Goal: Task Accomplishment & Management: Manage account settings

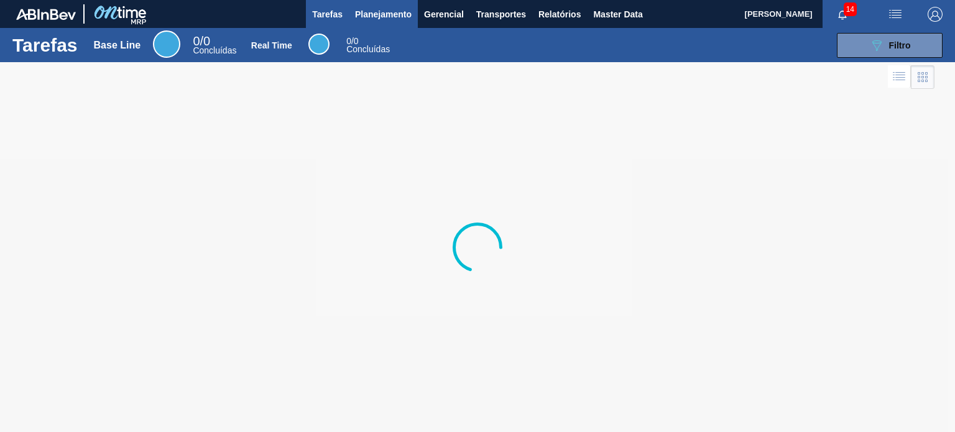
click at [365, 20] on span "Planejamento" at bounding box center [383, 14] width 57 height 15
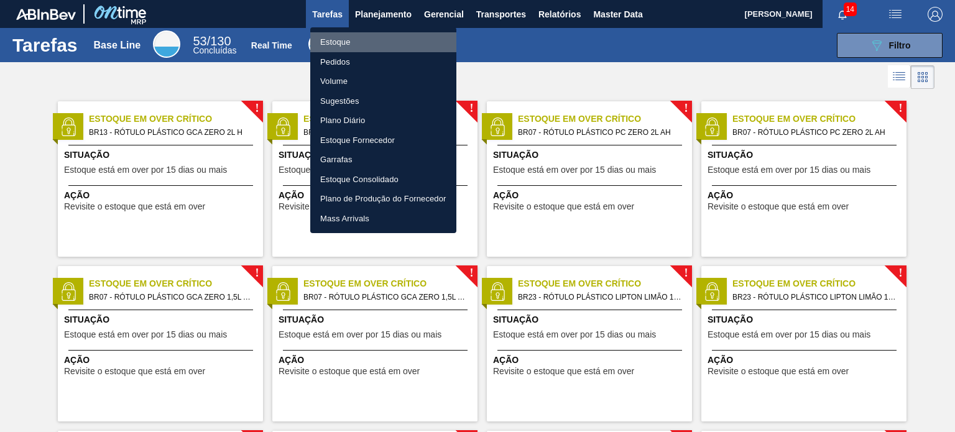
click at [378, 41] on li "Estoque" at bounding box center [383, 42] width 146 height 20
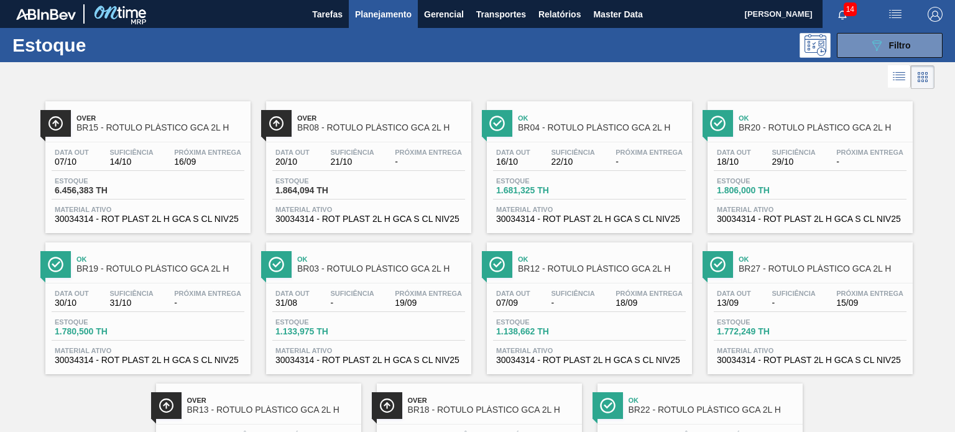
click at [852, 52] on button "089F7B8B-B2A5-4AFE-B5C0-19BA573D28AC Filtro" at bounding box center [890, 45] width 106 height 25
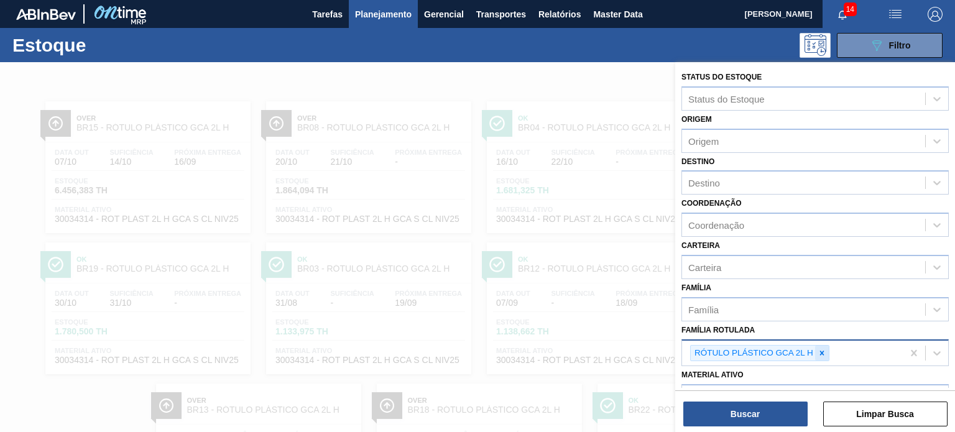
click at [823, 354] on icon at bounding box center [821, 353] width 9 height 9
click at [823, 355] on div at bounding box center [822, 354] width 14 height 16
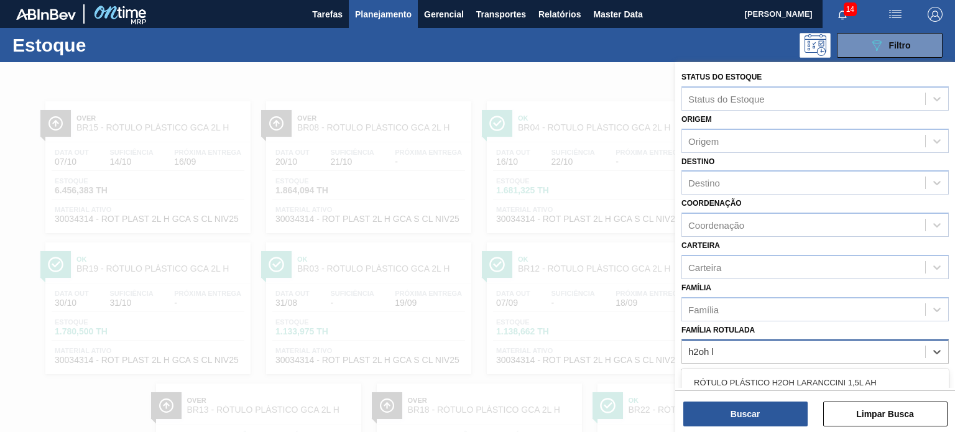
type Rotulada "h2oh li"
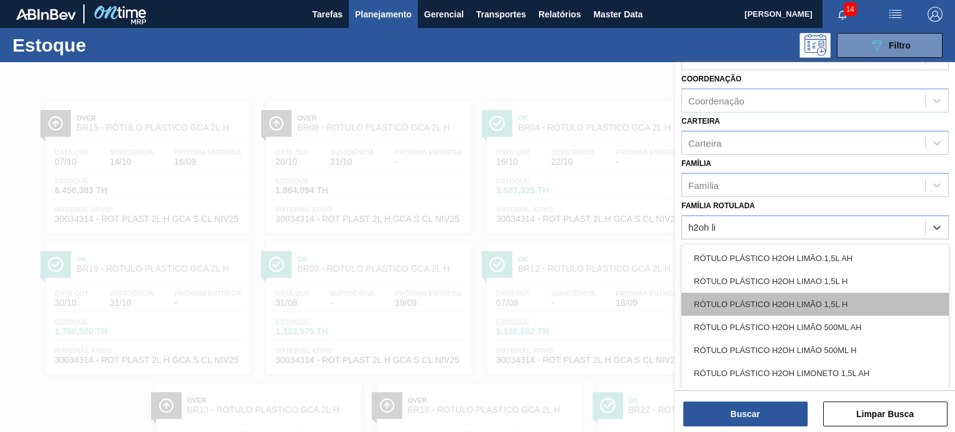
scroll to position [25, 0]
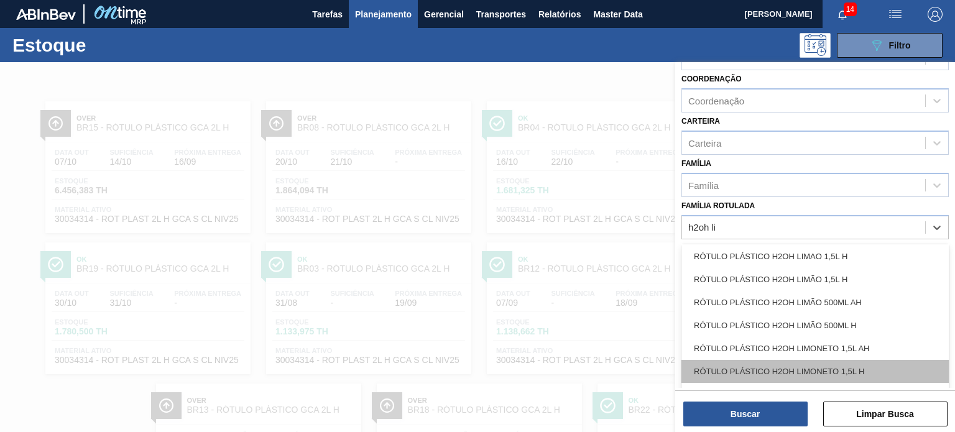
click at [803, 362] on div "RÓTULO PLÁSTICO H2OH LIMONETO 1,5L H" at bounding box center [814, 371] width 267 height 23
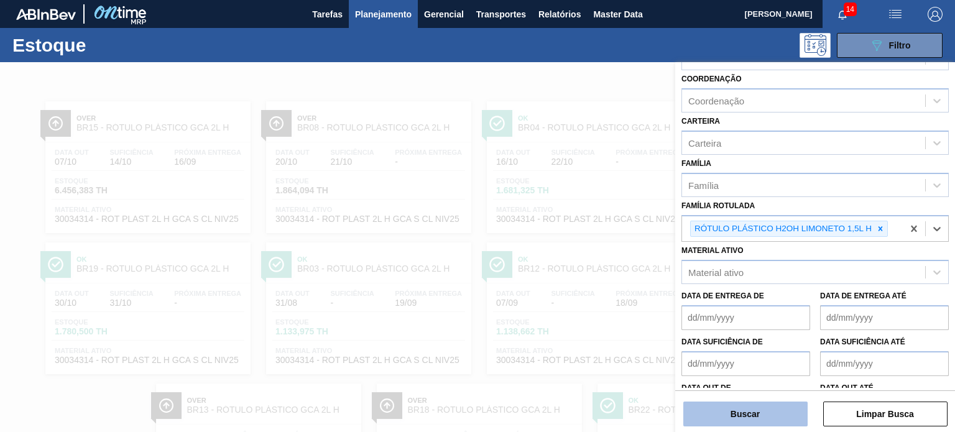
click at [773, 411] on button "Buscar" at bounding box center [745, 414] width 124 height 25
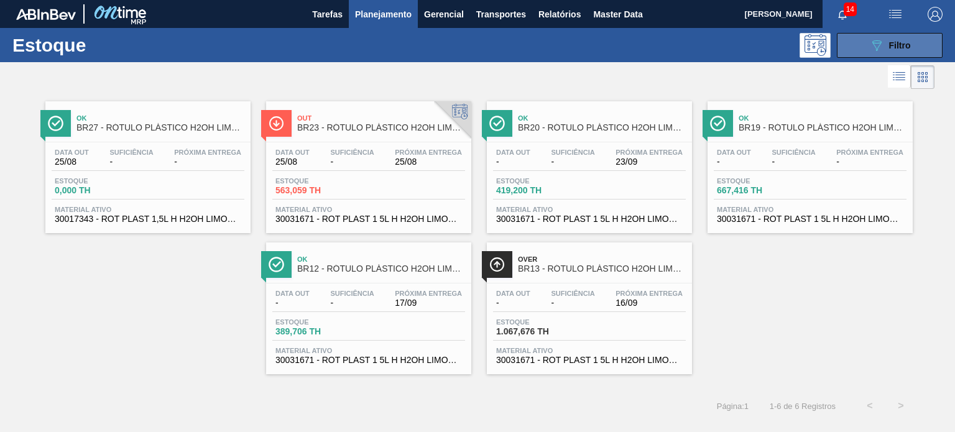
click at [845, 47] on button "089F7B8B-B2A5-4AFE-B5C0-19BA573D28AC Filtro" at bounding box center [890, 45] width 106 height 25
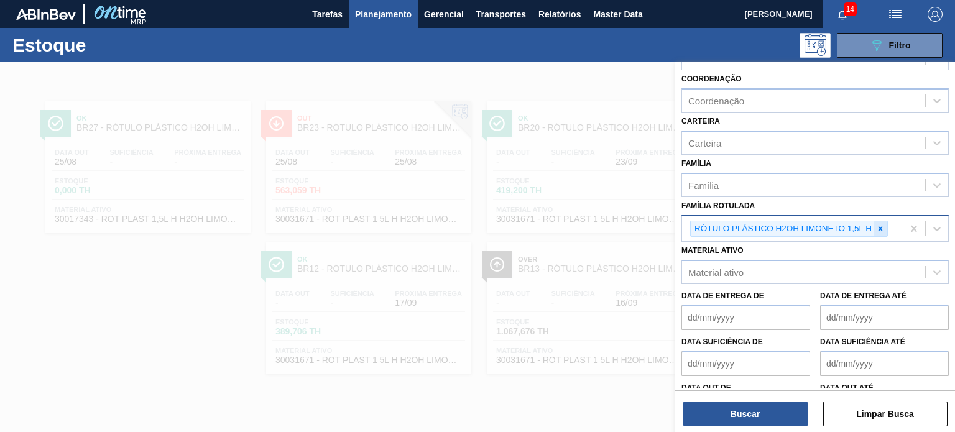
click at [873, 224] on div at bounding box center [880, 229] width 14 height 16
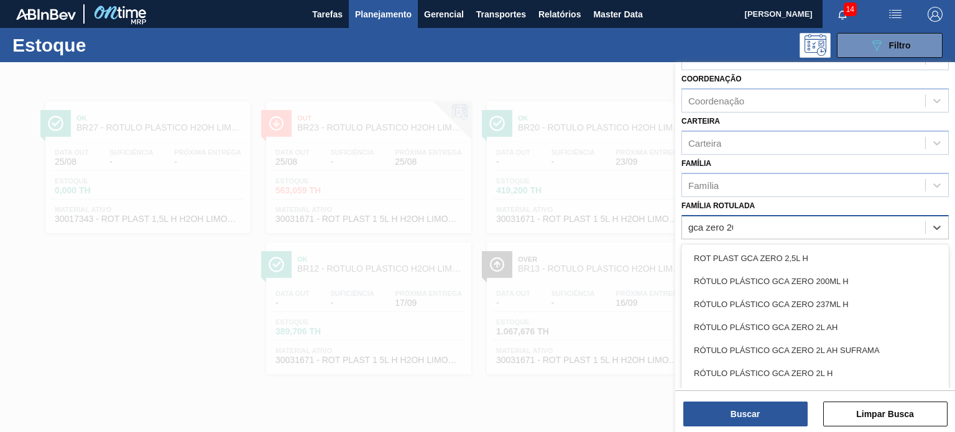
type Rotulada "gca zero 200"
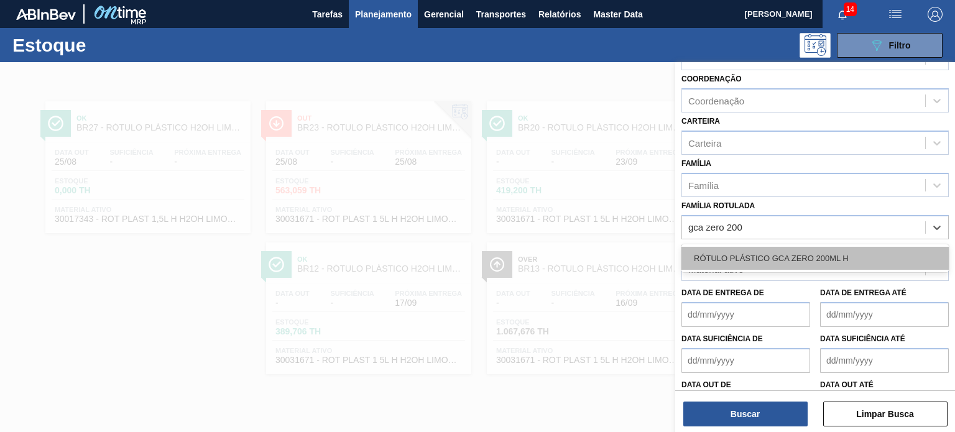
click at [831, 256] on div "RÓTULO PLÁSTICO GCA ZERO 200ML H" at bounding box center [814, 258] width 267 height 23
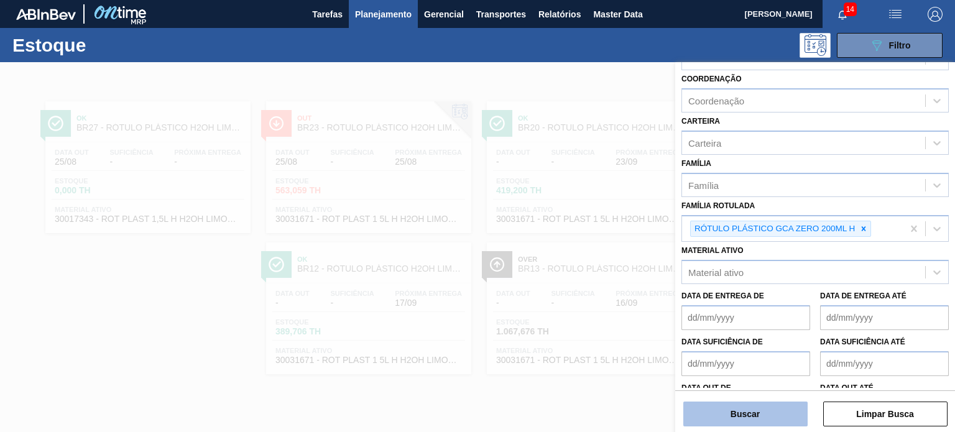
click at [792, 405] on button "Buscar" at bounding box center [745, 414] width 124 height 25
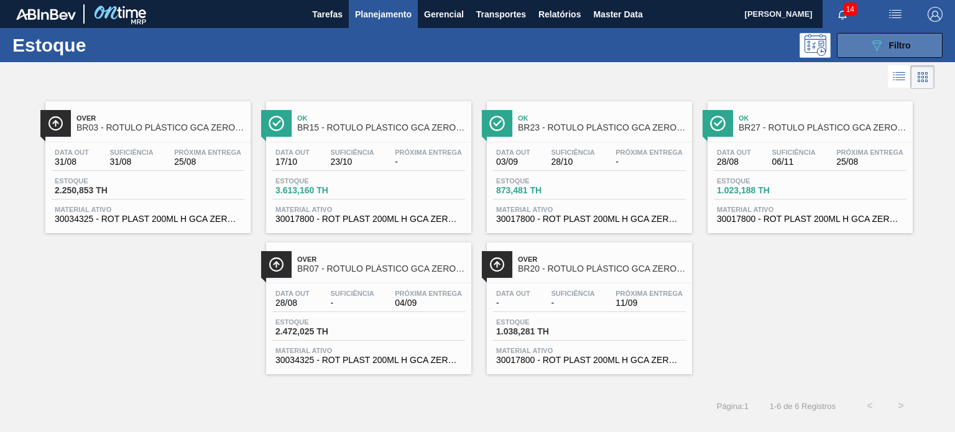
click at [902, 40] on span "Filtro" at bounding box center [900, 45] width 22 height 10
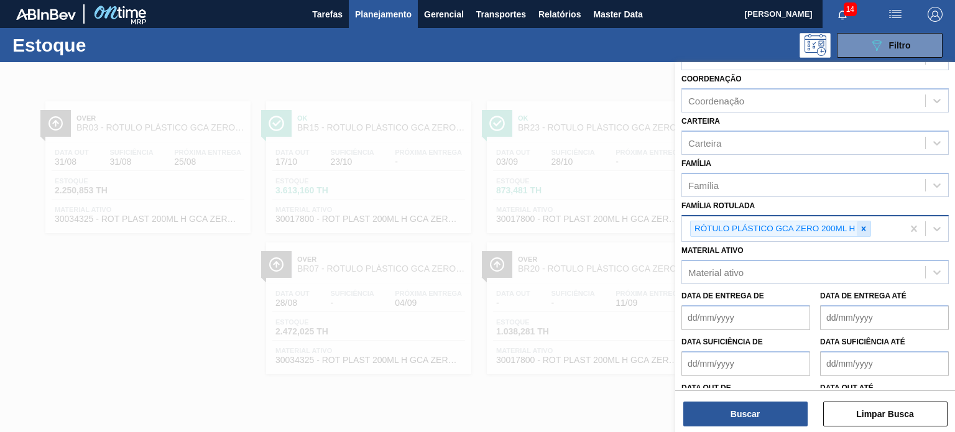
click at [867, 231] on div at bounding box center [863, 229] width 14 height 16
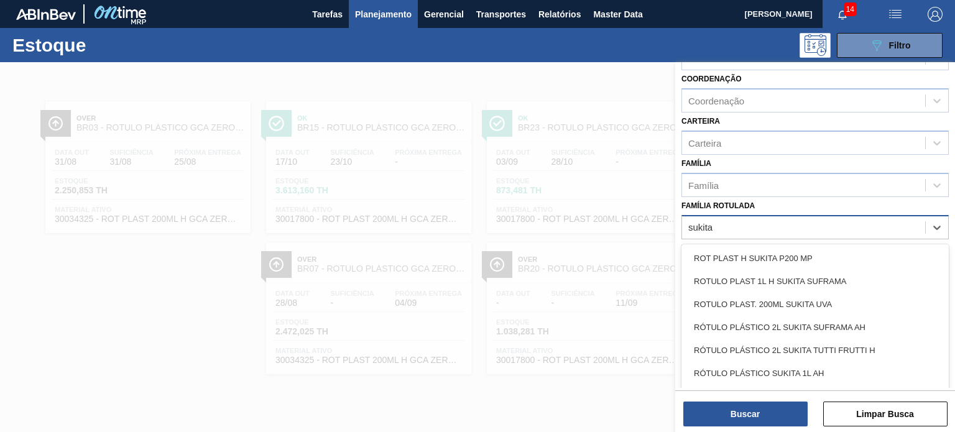
type Rotulada "sukita"
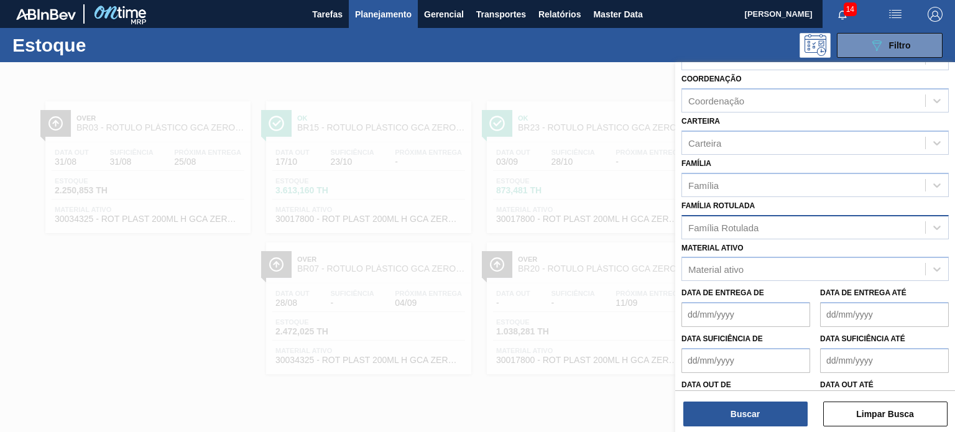
click at [751, 209] on div "Família Rotulada Família Rotulada" at bounding box center [814, 218] width 267 height 42
click at [751, 223] on div "Família Rotulada" at bounding box center [723, 227] width 70 height 11
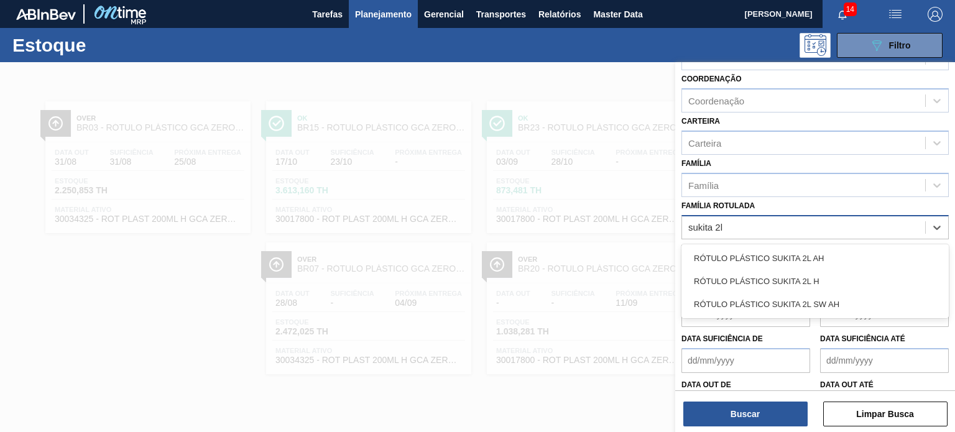
type Rotulada "sukita 2l h"
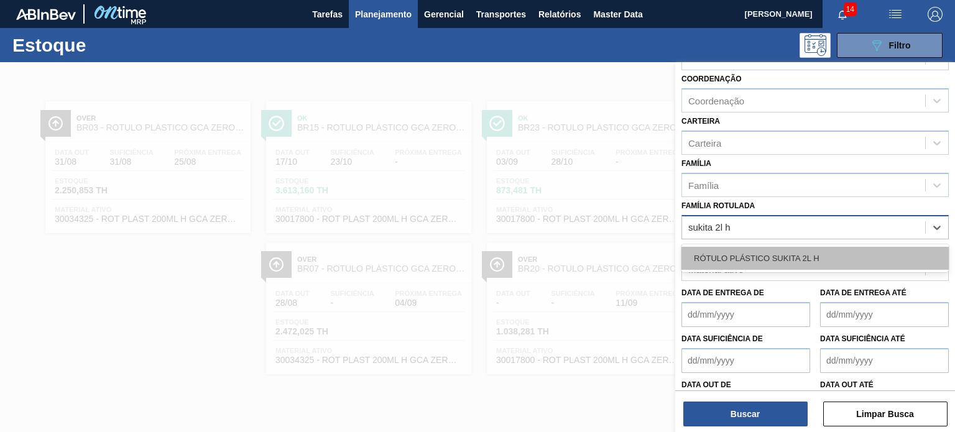
click at [798, 252] on div "RÓTULO PLÁSTICO SUKITA 2L H" at bounding box center [814, 258] width 267 height 23
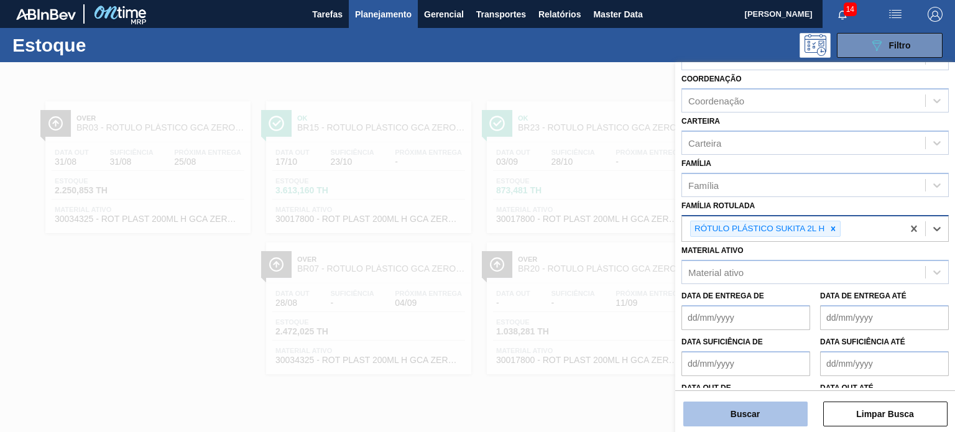
click at [771, 418] on button "Buscar" at bounding box center [745, 414] width 124 height 25
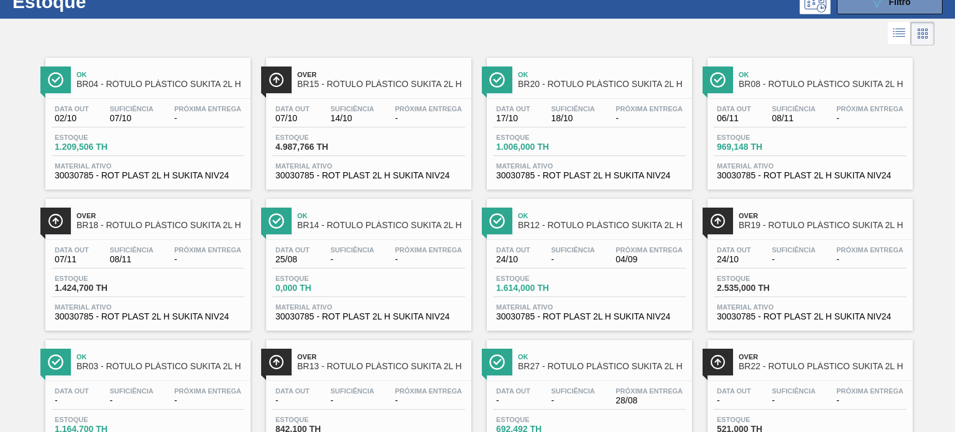
scroll to position [62, 0]
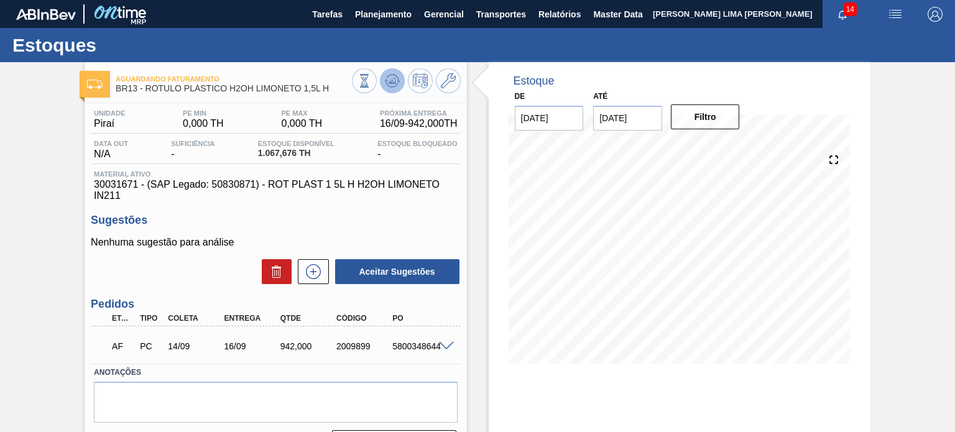
click at [388, 86] on icon at bounding box center [392, 80] width 15 height 15
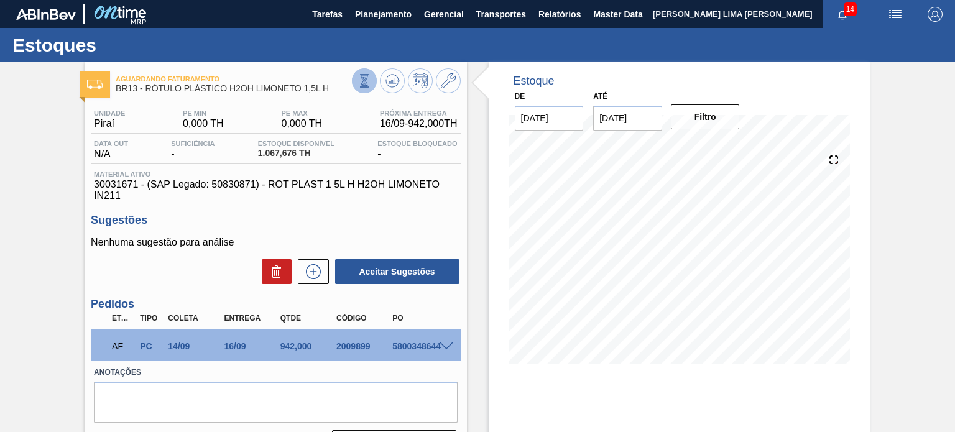
click at [358, 84] on icon at bounding box center [364, 81] width 14 height 14
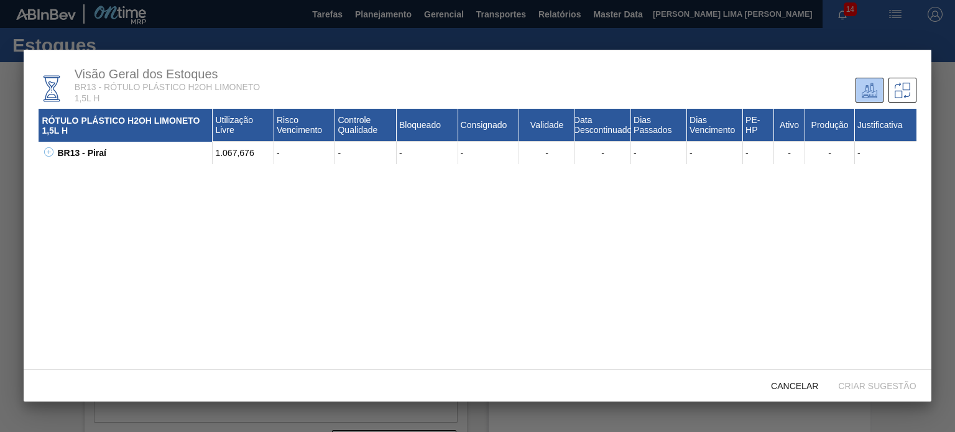
click at [49, 149] on icon at bounding box center [48, 151] width 9 height 9
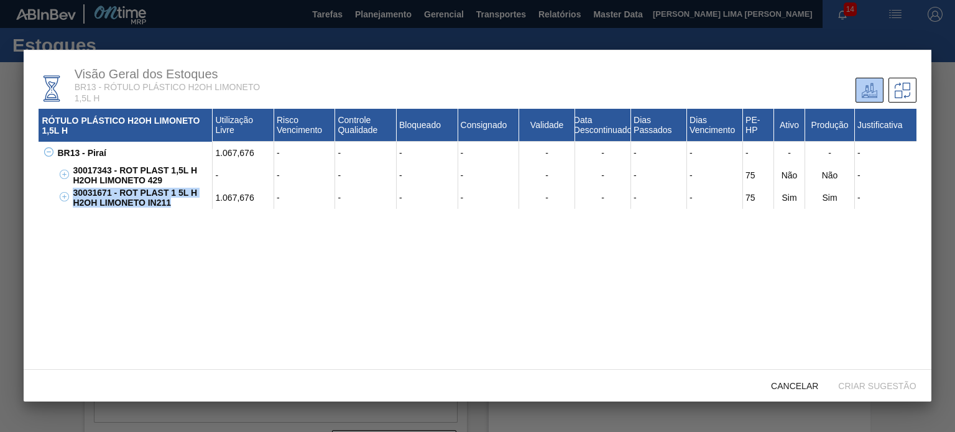
drag, startPoint x: 177, startPoint y: 209, endPoint x: 75, endPoint y: 198, distance: 103.2
click at [75, 198] on div "30031671 - ROT PLAST 1 5L H H2OH LIMONETO IN211" at bounding box center [141, 197] width 143 height 22
copy div "30031671 - ROT PLAST 1 5L H H2OH LIMONETO IN211"
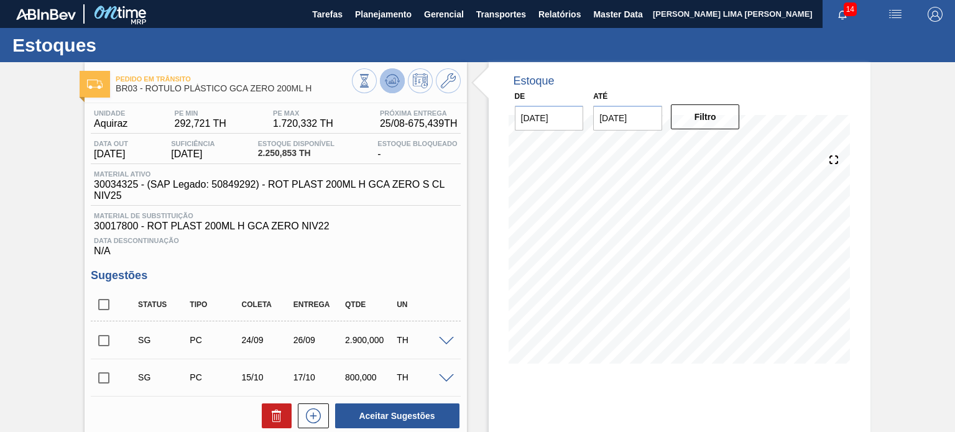
click at [393, 90] on button at bounding box center [392, 80] width 25 height 25
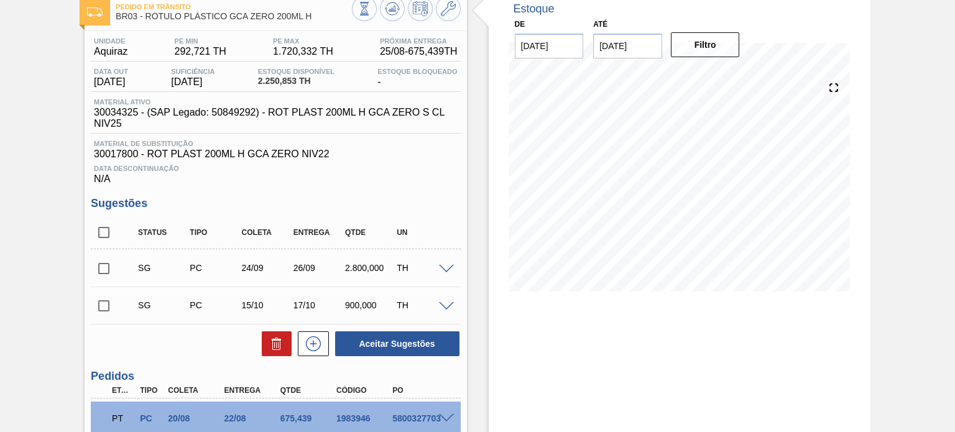
scroll to position [186, 0]
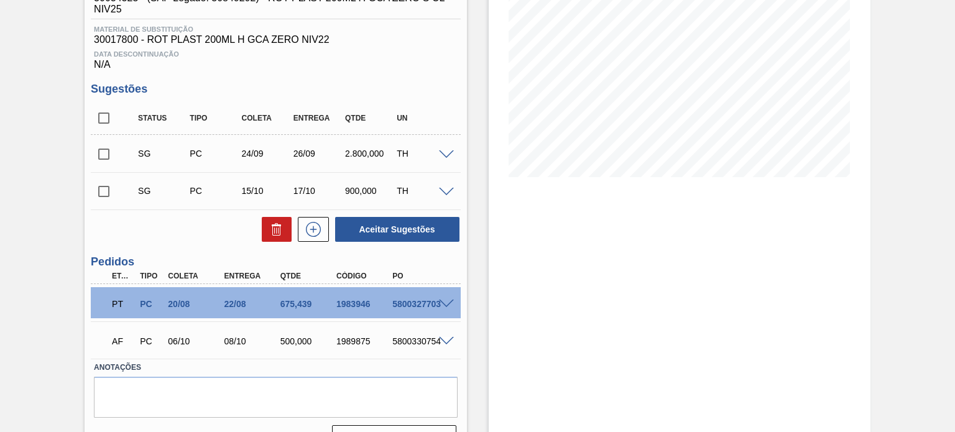
click at [445, 297] on div "PT PC 20/08 22/08 675,439 1983946 5800327703" at bounding box center [275, 302] width 369 height 31
click at [445, 300] on span at bounding box center [446, 304] width 15 height 9
type input "Antecipação - Cliente ([PERSON_NAME] - Comercial Itamonte)"
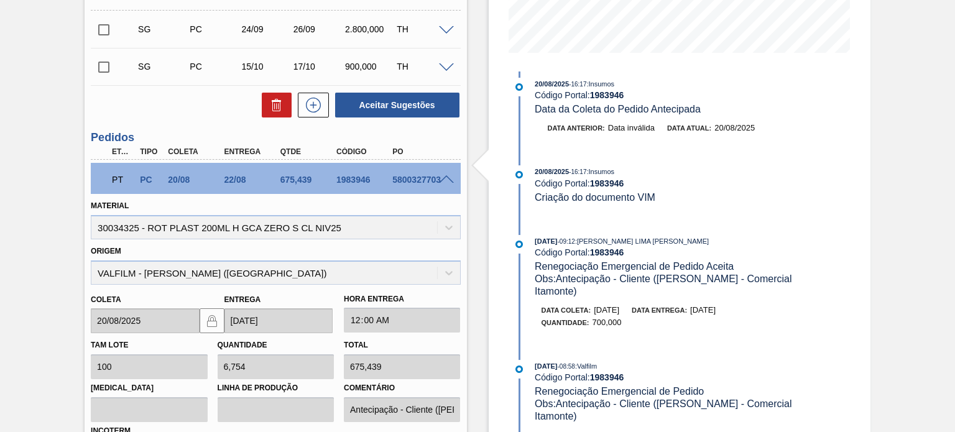
scroll to position [249, 0]
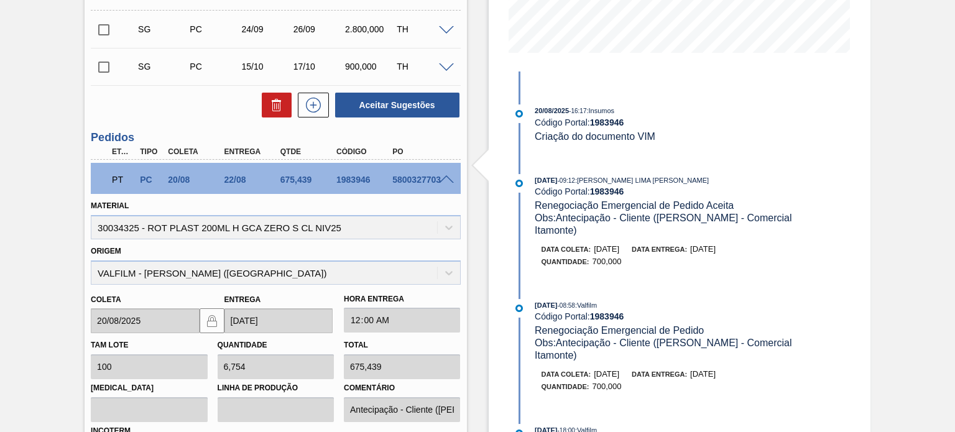
drag, startPoint x: 736, startPoint y: 247, endPoint x: 714, endPoint y: 249, distance: 22.5
click at [714, 249] on div "Data coleta: 23/08/2025 Data entrega: 25/08/2025 Quantidade : 700,000" at bounding box center [682, 255] width 295 height 25
click at [712, 255] on div "Quantidade : 700,000" at bounding box center [688, 261] width 295 height 12
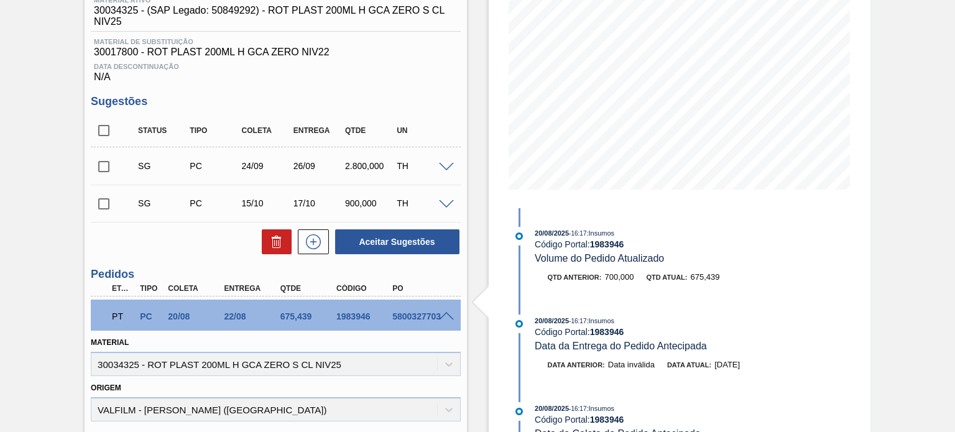
scroll to position [311, 0]
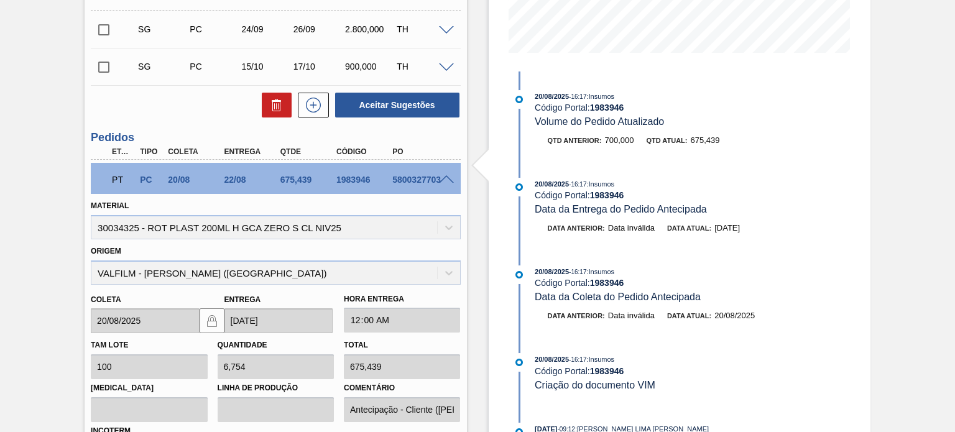
click at [426, 181] on div "5800327703" at bounding box center [420, 180] width 62 height 10
click at [429, 180] on div "5800327703" at bounding box center [420, 180] width 62 height 10
click at [359, 180] on div "1983946" at bounding box center [364, 180] width 62 height 10
copy div "1983946"
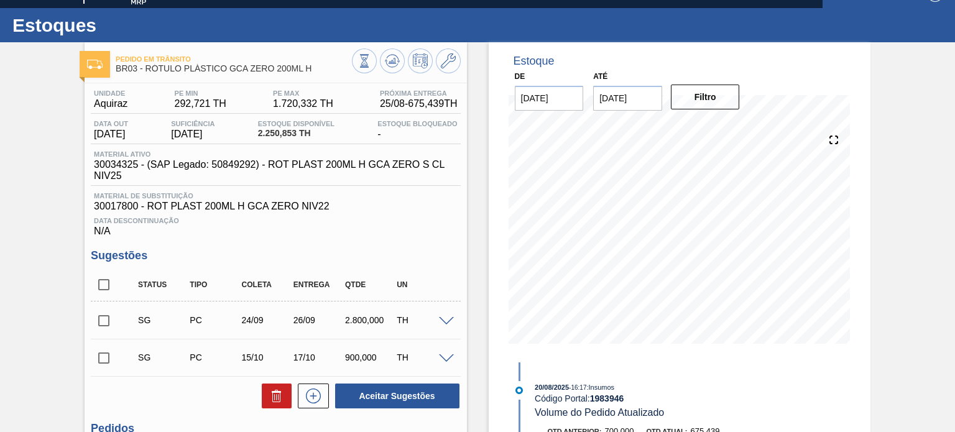
scroll to position [0, 0]
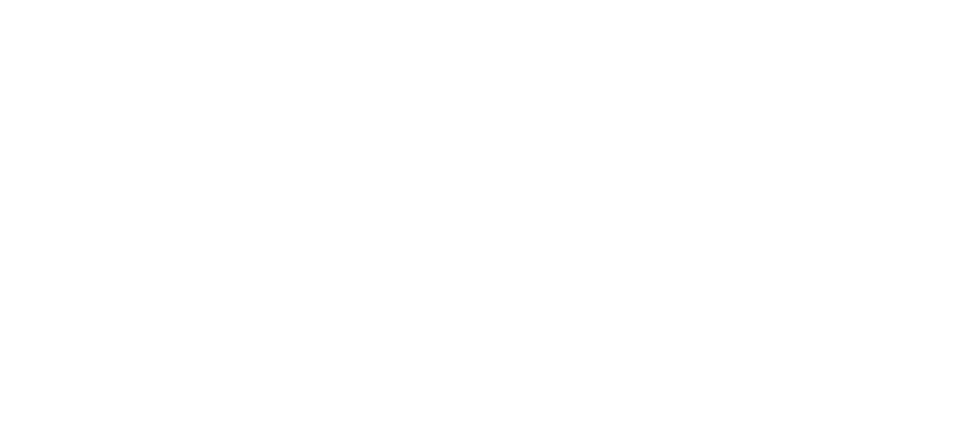
click at [213, 0] on html at bounding box center [477, 0] width 955 height 0
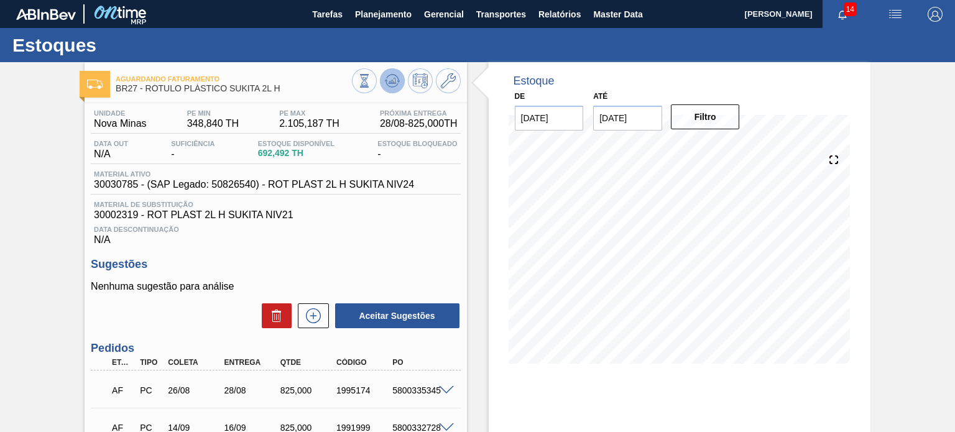
click at [395, 88] on icon at bounding box center [392, 80] width 15 height 15
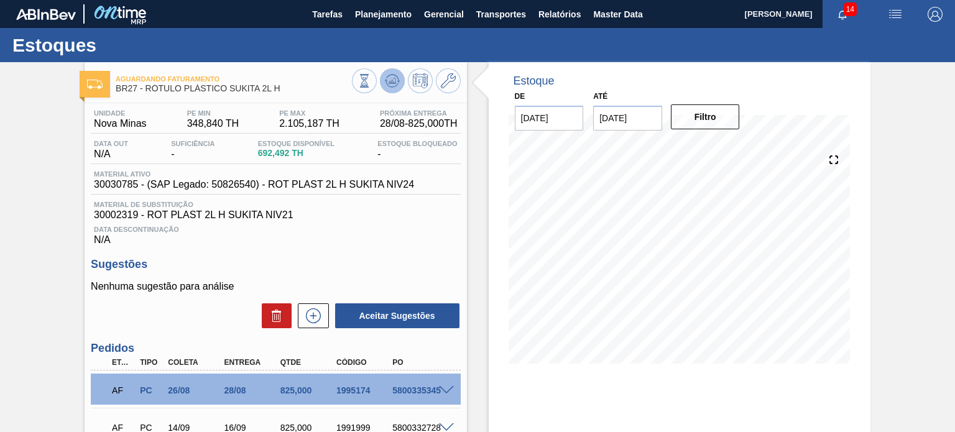
click at [393, 76] on icon at bounding box center [392, 80] width 15 height 15
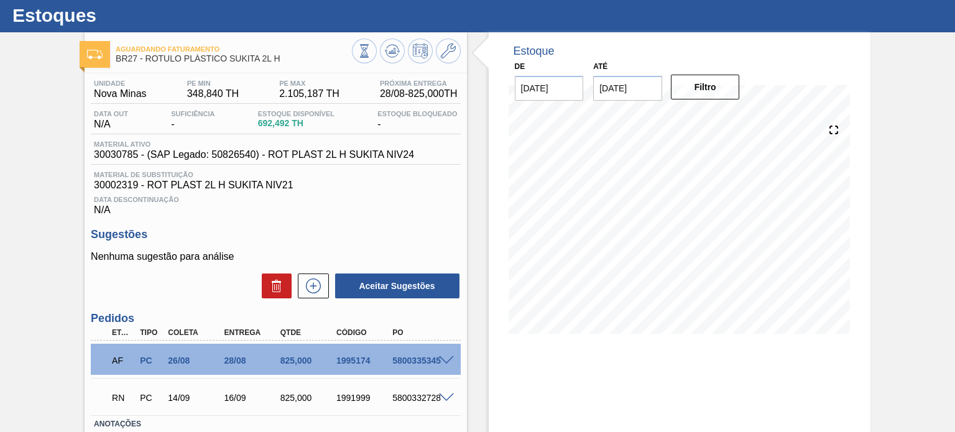
scroll to position [115, 0]
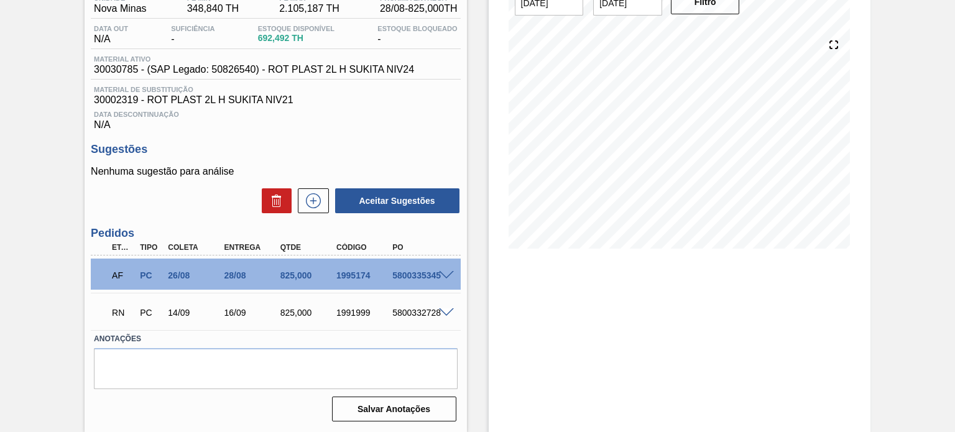
click at [439, 290] on div "AF PC 26/08 28/08 825,000 1995174 5800335345 Material 30030785 - ROT PLAST 2L H…" at bounding box center [275, 273] width 369 height 37
click at [444, 305] on div "RN PC 14/09 16/09 825,000 1991999 5800332728" at bounding box center [275, 311] width 369 height 31
click at [445, 313] on span at bounding box center [446, 312] width 15 height 9
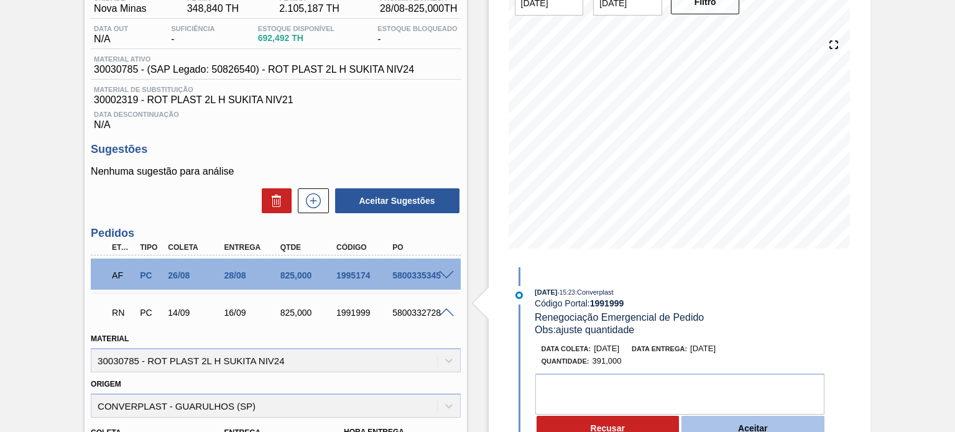
click at [806, 422] on button "Aceitar" at bounding box center [752, 428] width 143 height 25
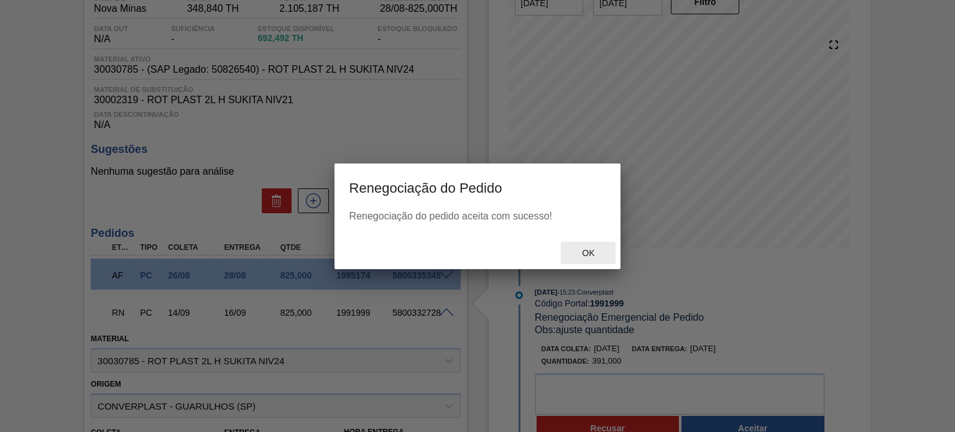
click at [598, 255] on span "Ok" at bounding box center [588, 253] width 32 height 10
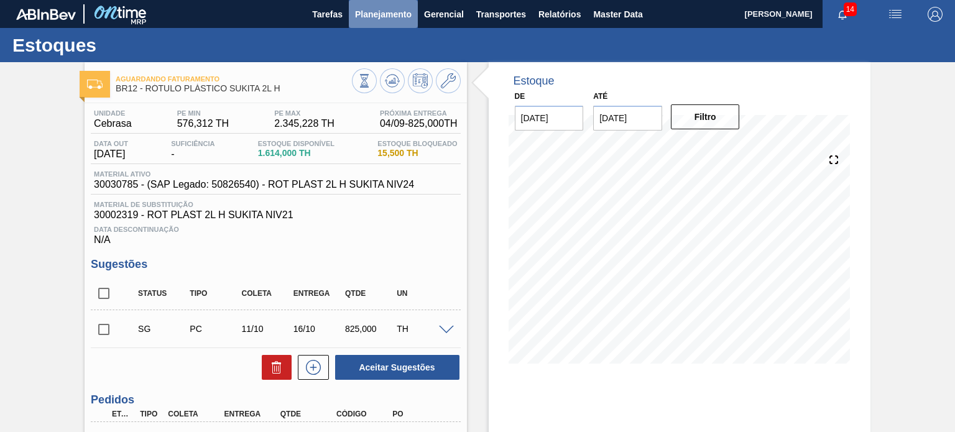
click at [381, 17] on span "Planejamento" at bounding box center [383, 14] width 57 height 15
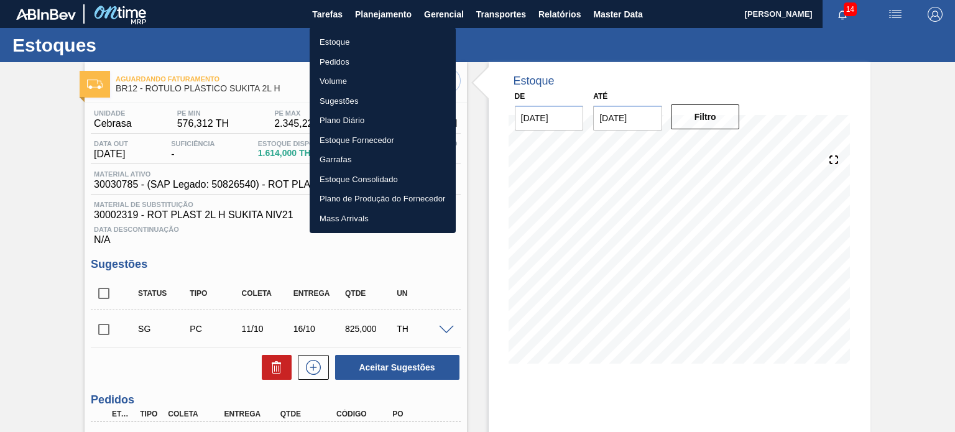
click at [353, 62] on li "Pedidos" at bounding box center [383, 62] width 146 height 20
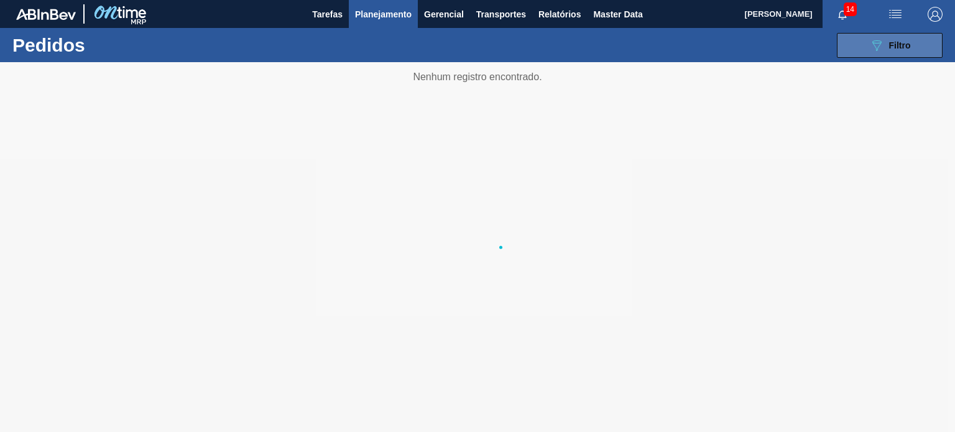
click at [861, 40] on button "089F7B8B-B2A5-4AFE-B5C0-19BA573D28AC Filtro" at bounding box center [890, 45] width 106 height 25
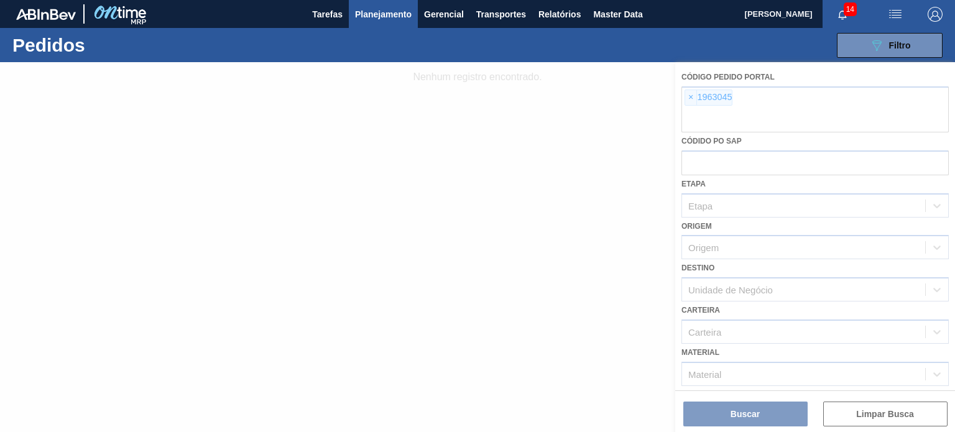
click at [688, 91] on div at bounding box center [477, 247] width 955 height 370
click at [690, 98] on div at bounding box center [477, 247] width 955 height 370
click at [691, 98] on div at bounding box center [477, 247] width 955 height 370
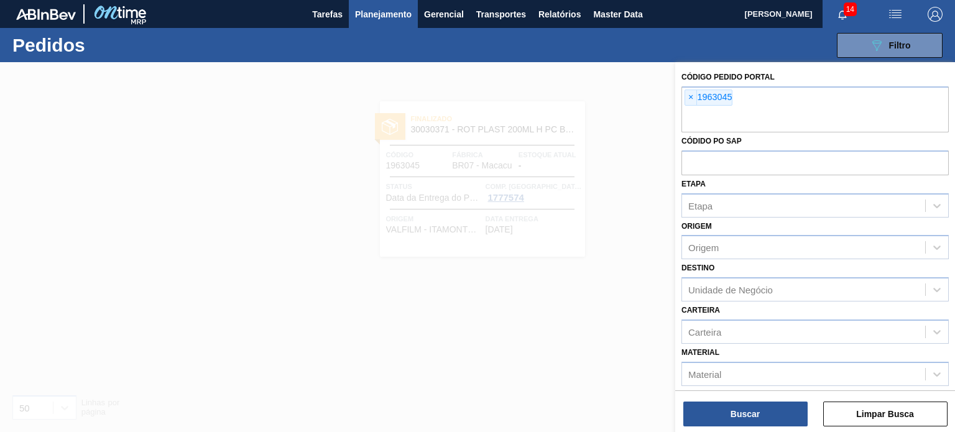
click at [691, 98] on span "×" at bounding box center [691, 97] width 12 height 15
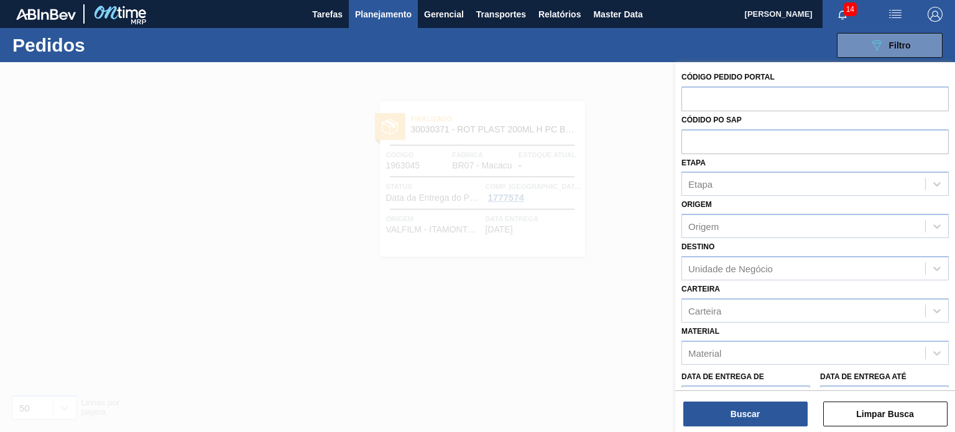
paste input "1994663"
type input "1994663"
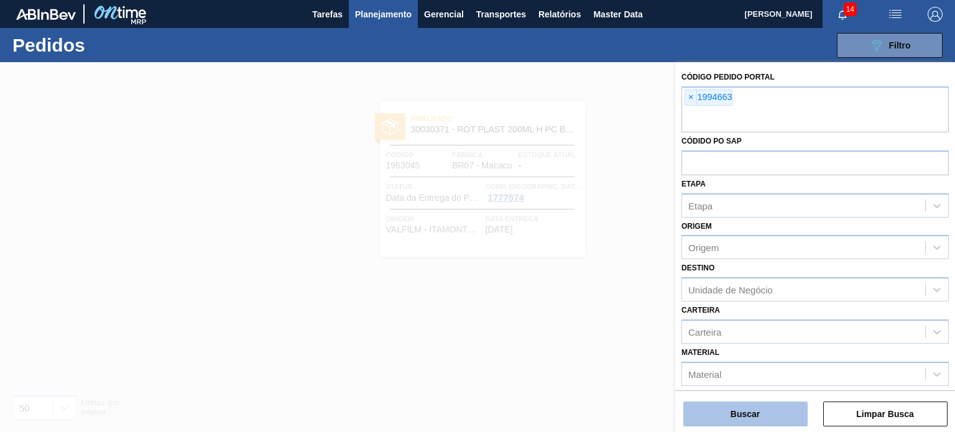
click at [765, 417] on button "Buscar" at bounding box center [745, 414] width 124 height 25
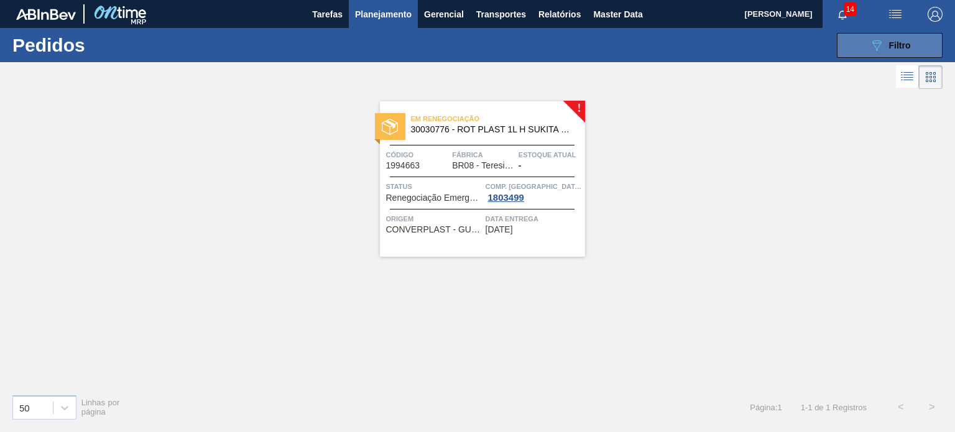
click at [892, 53] on button "089F7B8B-B2A5-4AFE-B5C0-19BA573D28AC Filtro" at bounding box center [890, 45] width 106 height 25
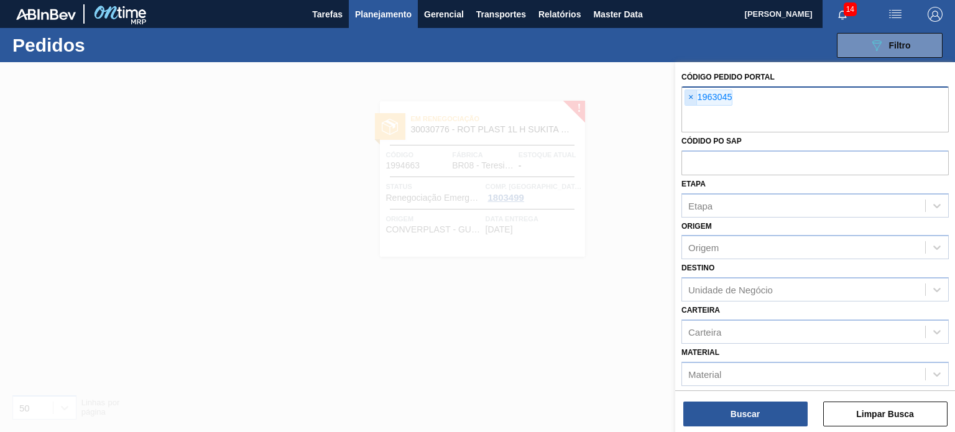
click at [684, 98] on div "× 1963045" at bounding box center [708, 98] width 48 height 16
click at [685, 98] on span "×" at bounding box center [691, 97] width 12 height 15
paste input "1994250"
type input "1994250"
click at [781, 397] on div "Buscar Limpar Busca" at bounding box center [815, 407] width 280 height 35
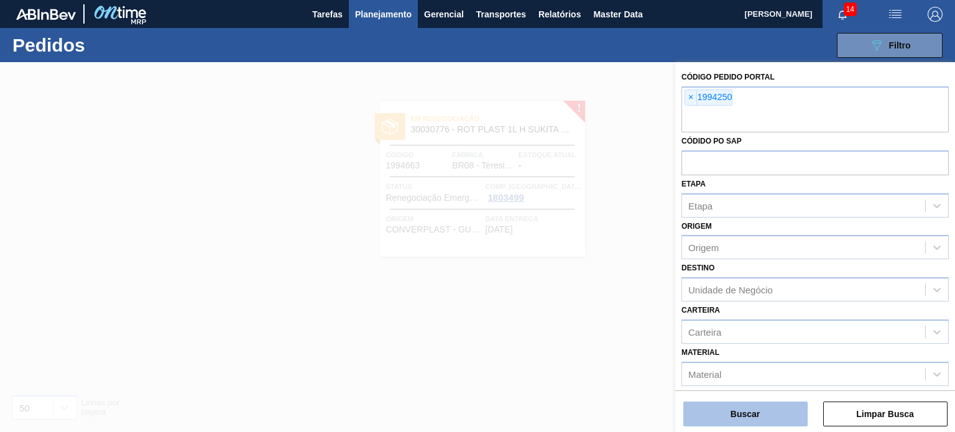
click at [779, 406] on button "Buscar" at bounding box center [745, 414] width 124 height 25
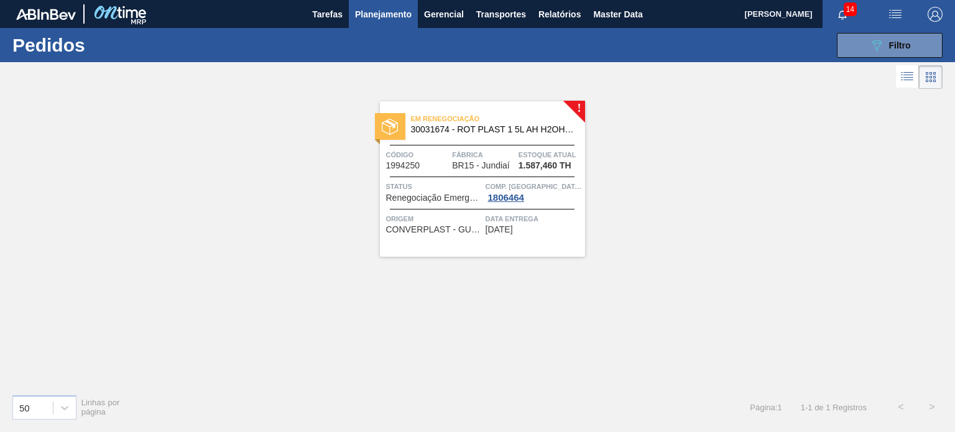
click at [893, 58] on div "089F7B8B-B2A5-4AFE-B5C0-19BA573D28AC Filtro Código Pedido Portal × 1994250 Códi…" at bounding box center [570, 45] width 758 height 37
click at [867, 57] on div "089F7B8B-B2A5-4AFE-B5C0-19BA573D28AC Filtro Código Pedido Portal × 1994250 Códi…" at bounding box center [570, 45] width 758 height 37
click at [861, 50] on button "089F7B8B-B2A5-4AFE-B5C0-19BA573D28AC Filtro" at bounding box center [890, 45] width 106 height 25
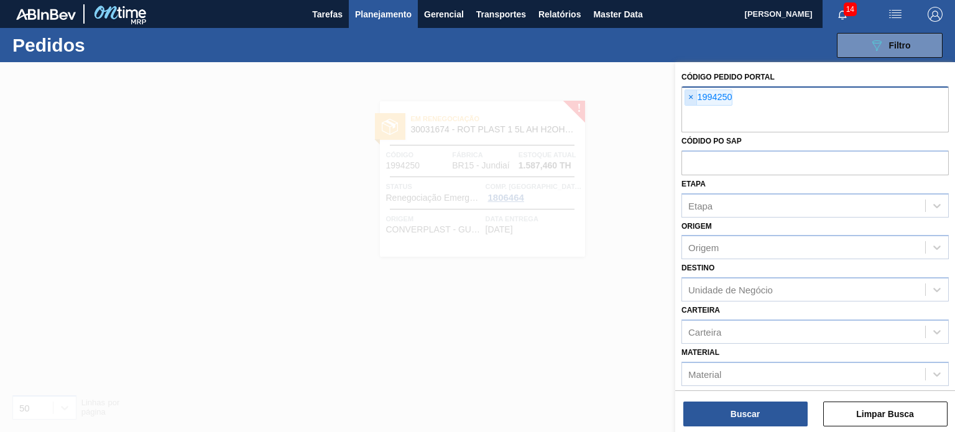
click at [692, 95] on span "×" at bounding box center [691, 97] width 12 height 15
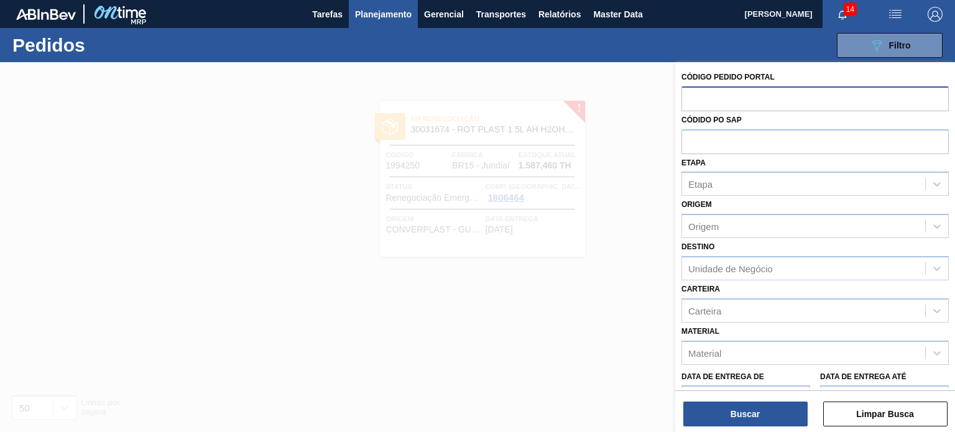
paste input "1992001"
type input "1992001"
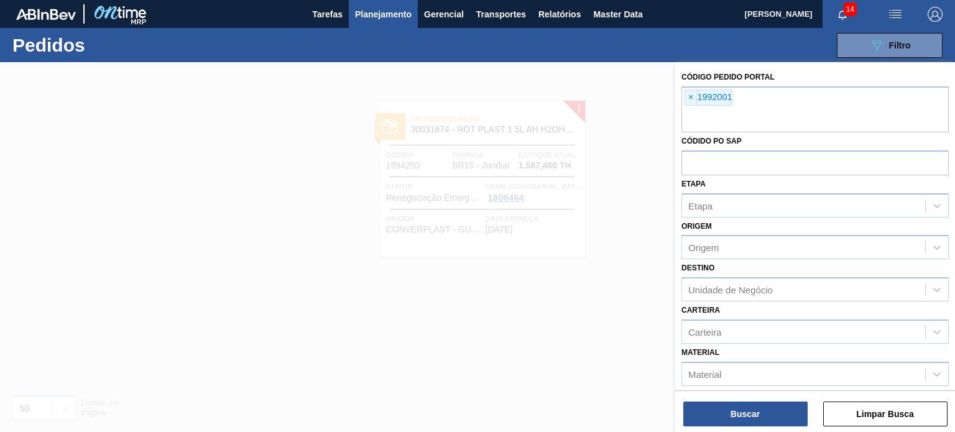
click at [767, 399] on div "Buscar Limpar Busca" at bounding box center [815, 407] width 280 height 35
click at [766, 404] on button "Buscar" at bounding box center [745, 414] width 124 height 25
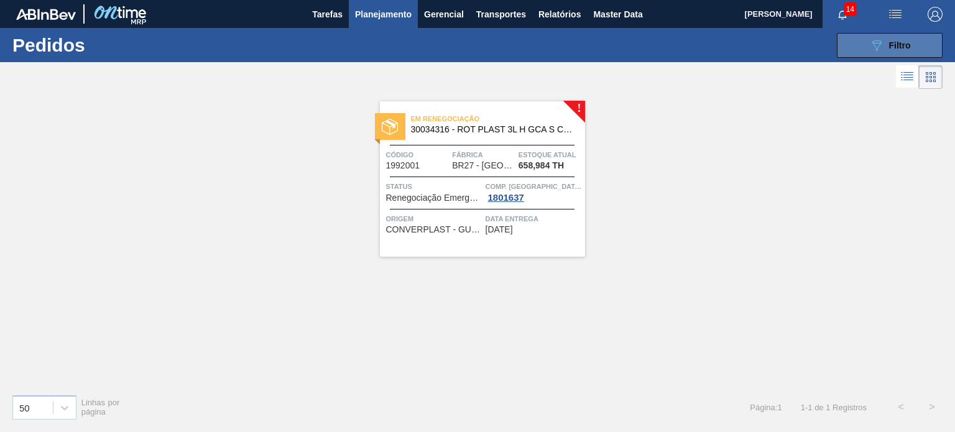
click at [873, 44] on icon "089F7B8B-B2A5-4AFE-B5C0-19BA573D28AC" at bounding box center [876, 45] width 15 height 15
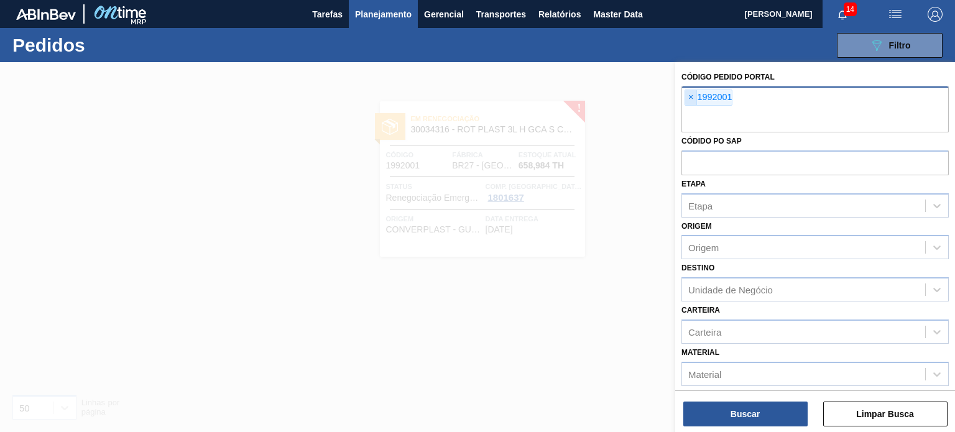
click at [686, 104] on span "×" at bounding box center [691, 97] width 12 height 15
paste input "1986411"
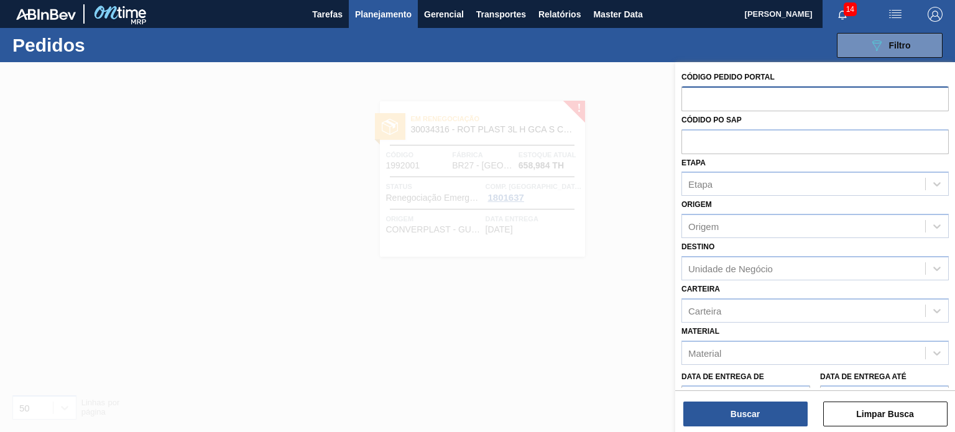
type input "1986411"
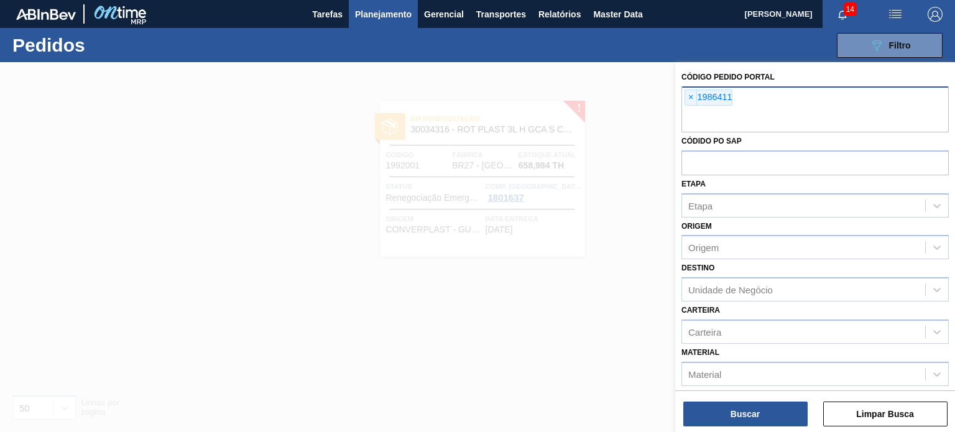
click at [786, 400] on div "Buscar Limpar Busca" at bounding box center [815, 407] width 280 height 35
click at [786, 401] on div "Buscar Limpar Busca" at bounding box center [815, 407] width 280 height 35
click at [716, 403] on button "Buscar" at bounding box center [745, 414] width 124 height 25
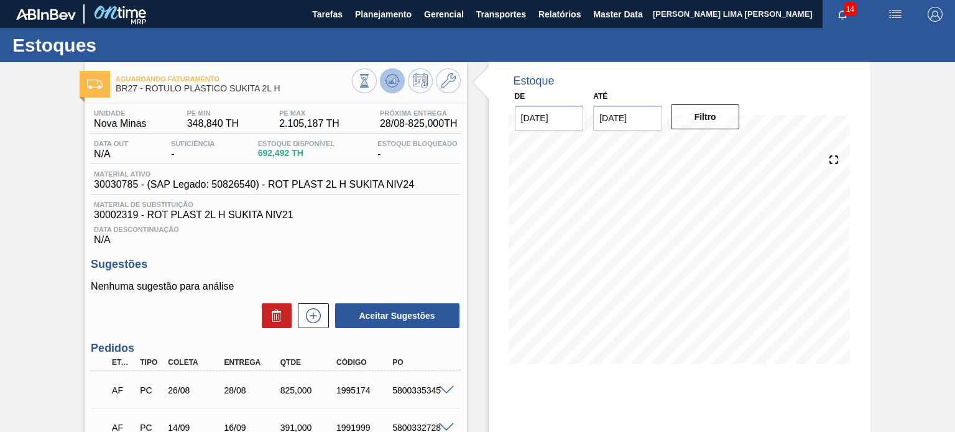
click at [390, 76] on icon at bounding box center [392, 80] width 15 height 15
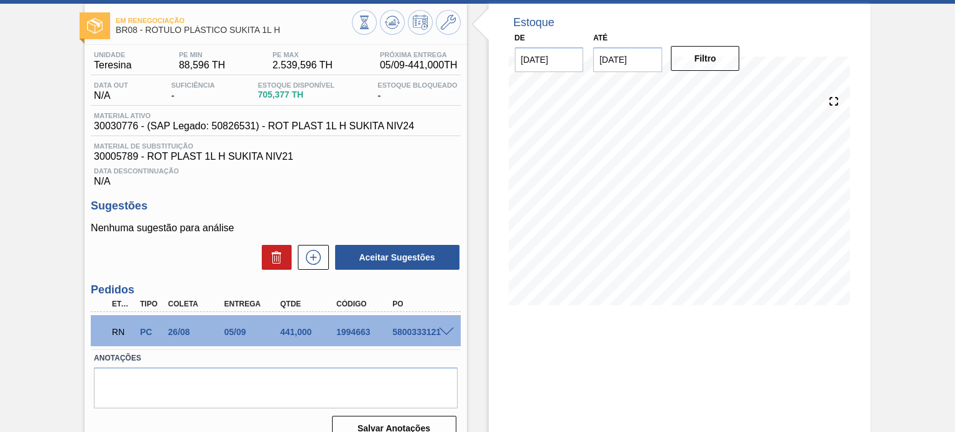
scroll to position [102, 0]
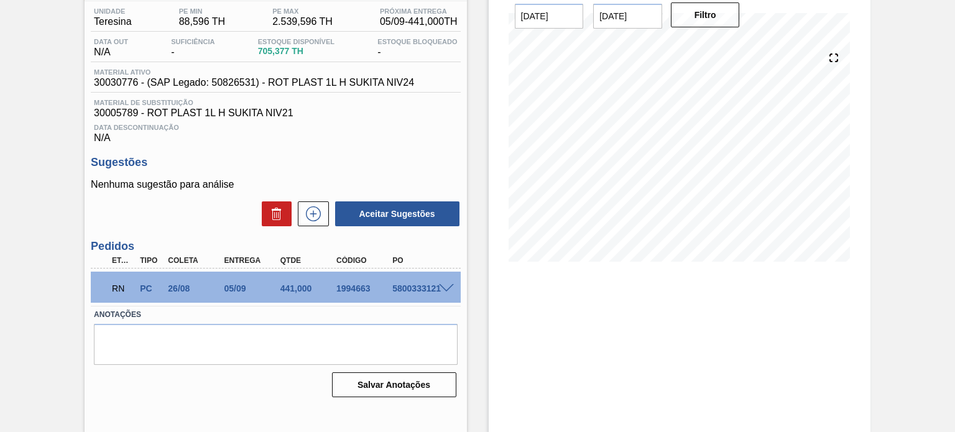
click at [451, 287] on span at bounding box center [446, 288] width 15 height 9
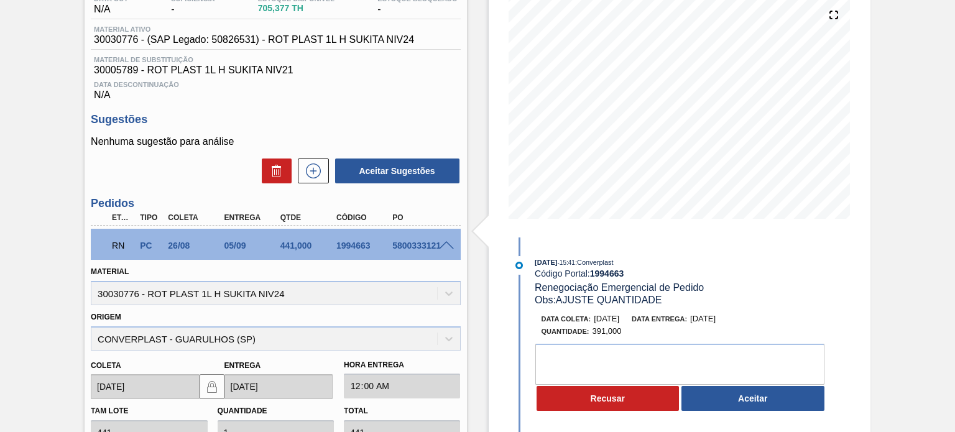
scroll to position [164, 0]
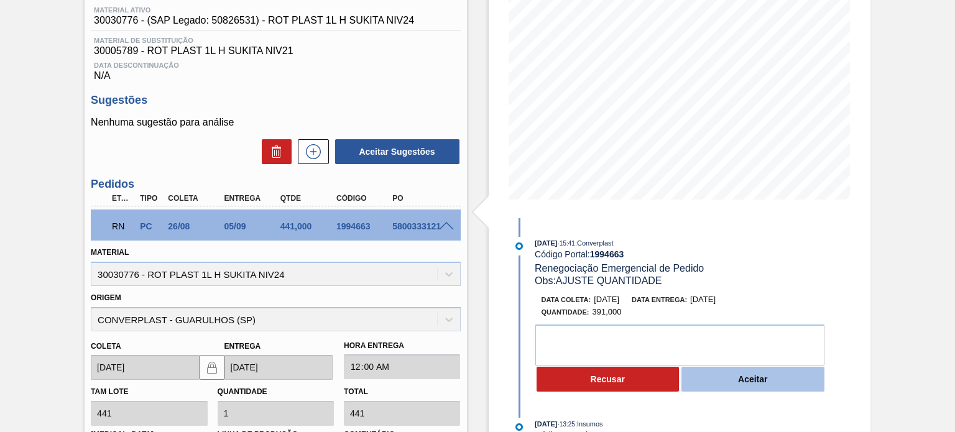
click at [738, 390] on button "Aceitar" at bounding box center [752, 379] width 143 height 25
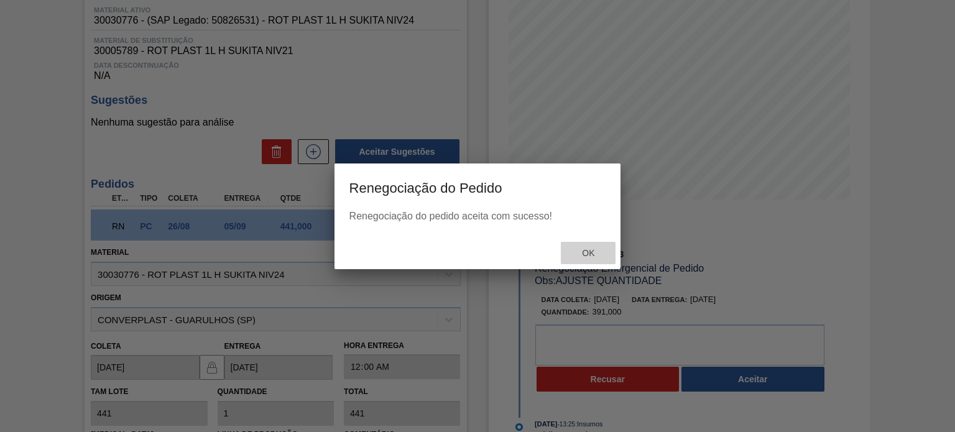
click at [574, 253] on span "Ok" at bounding box center [588, 253] width 32 height 10
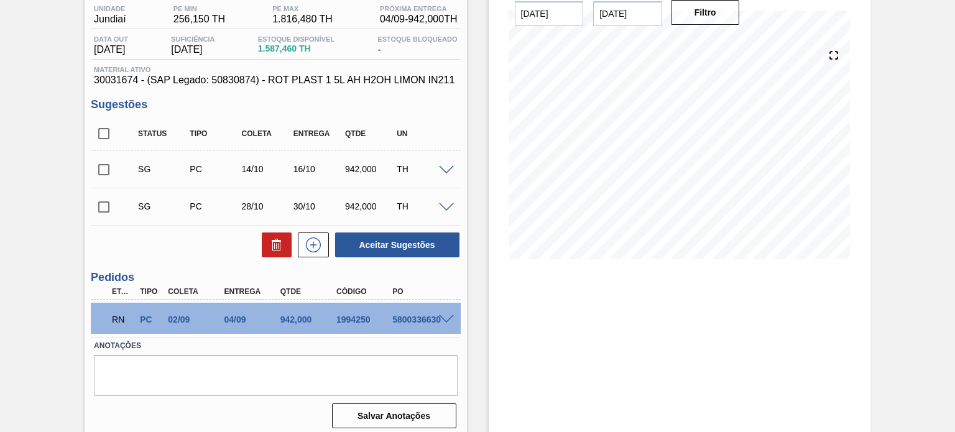
scroll to position [111, 0]
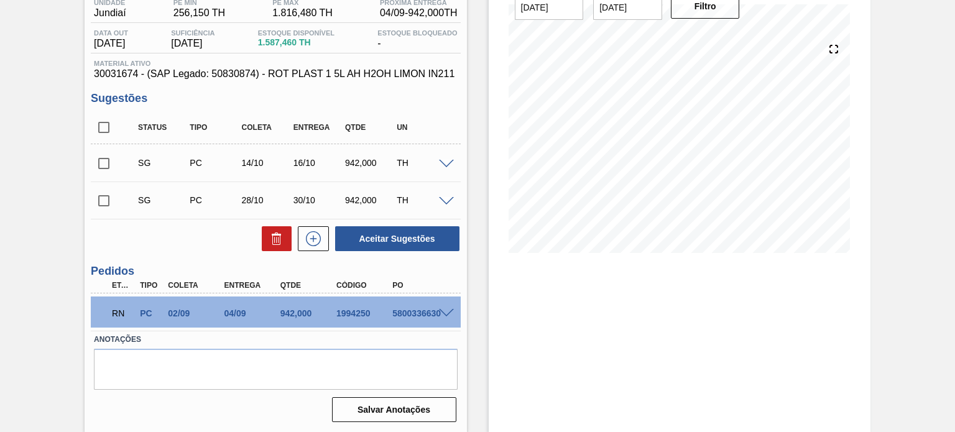
click at [439, 313] on span at bounding box center [446, 313] width 15 height 9
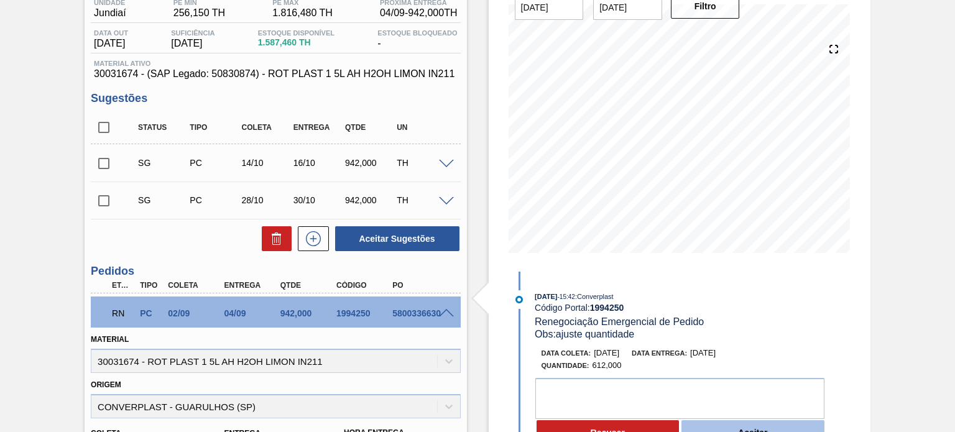
click at [747, 429] on button "Aceitar" at bounding box center [752, 432] width 143 height 25
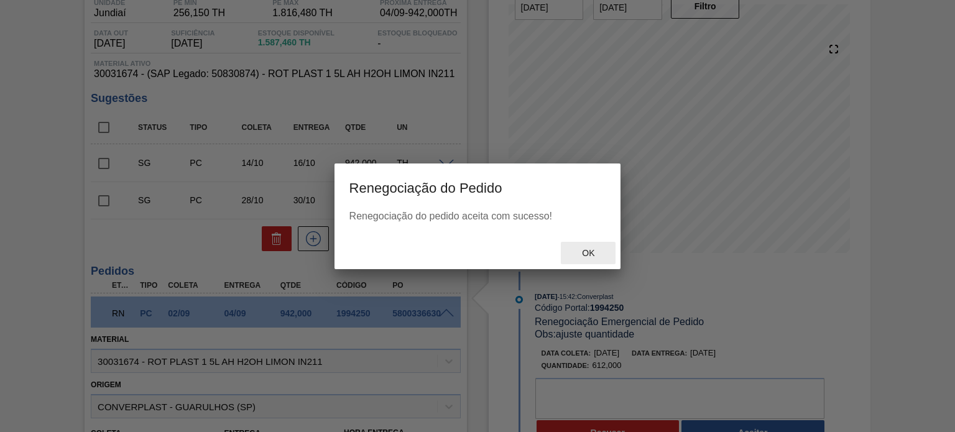
click at [595, 254] on span "Ok" at bounding box center [588, 253] width 32 height 10
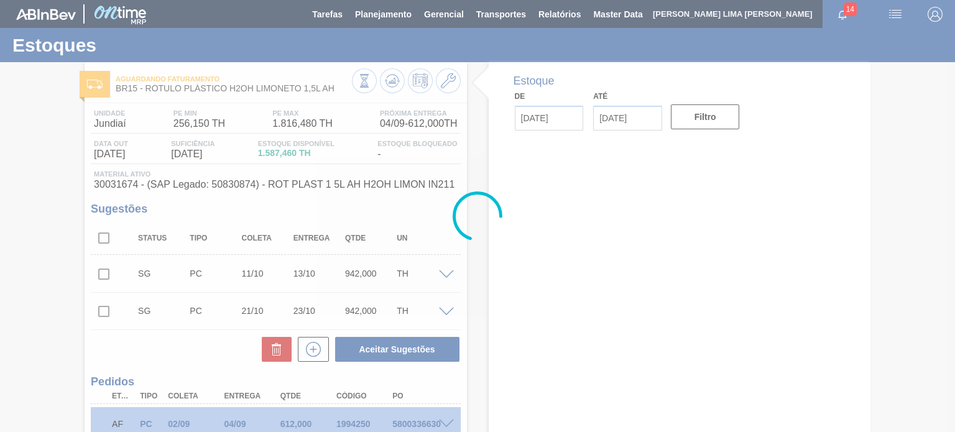
click at [393, 84] on div at bounding box center [477, 216] width 955 height 432
click at [393, 84] on icon at bounding box center [392, 80] width 15 height 15
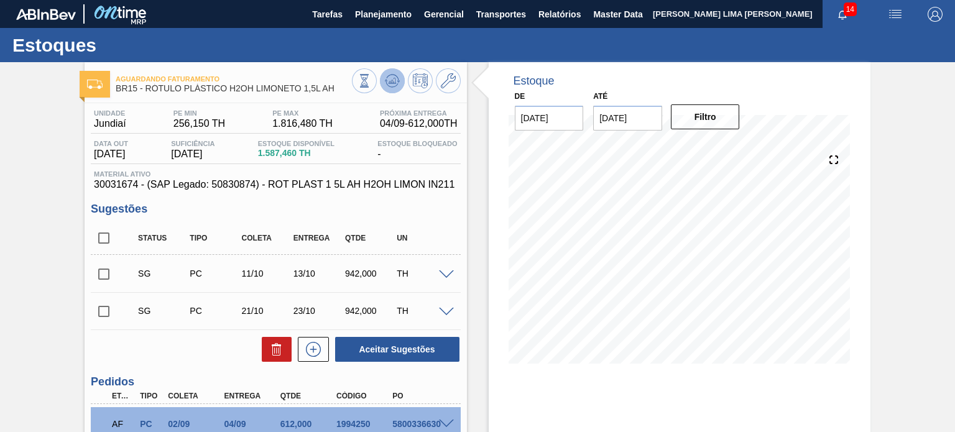
click at [393, 84] on icon at bounding box center [392, 80] width 15 height 15
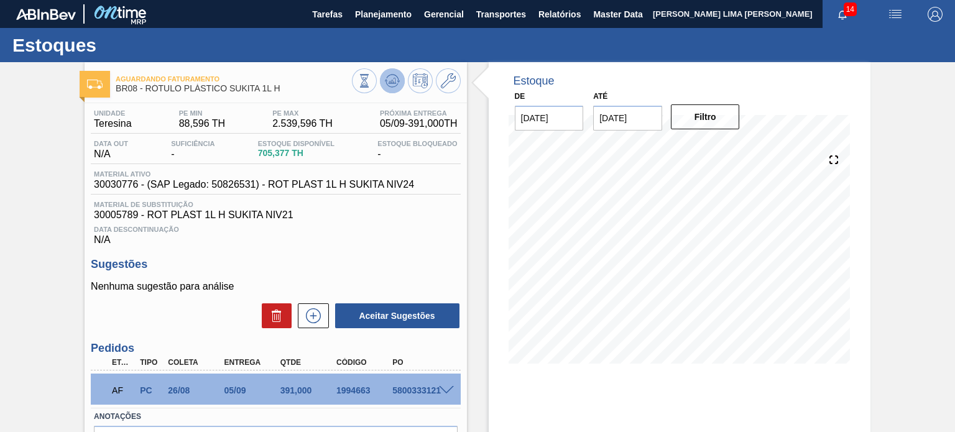
click at [397, 80] on icon at bounding box center [392, 80] width 15 height 15
click at [446, 387] on span at bounding box center [446, 390] width 15 height 9
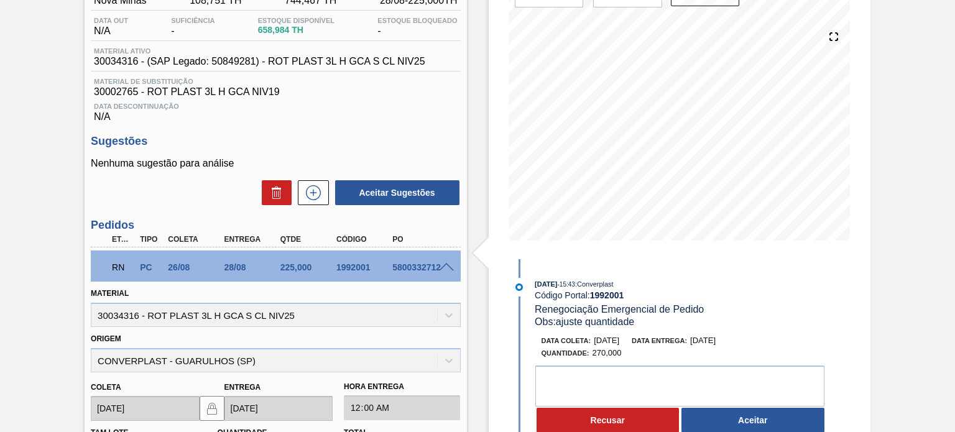
scroll to position [124, 0]
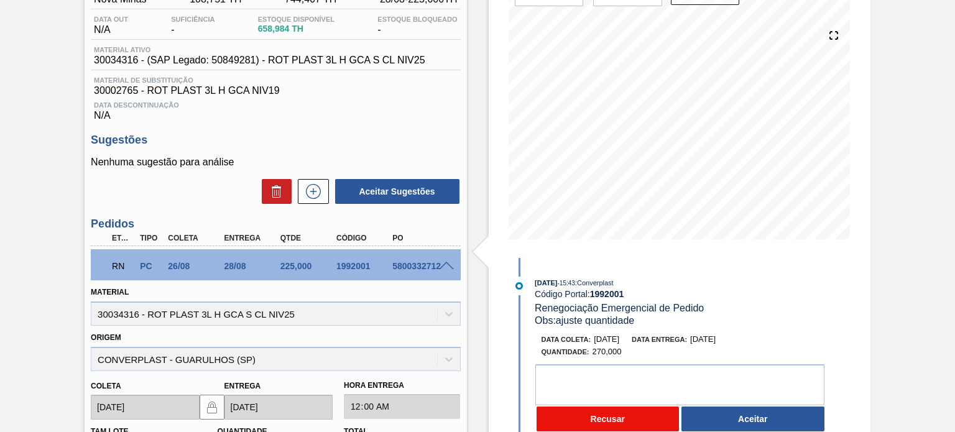
click at [642, 420] on button "Recusar" at bounding box center [607, 418] width 143 height 25
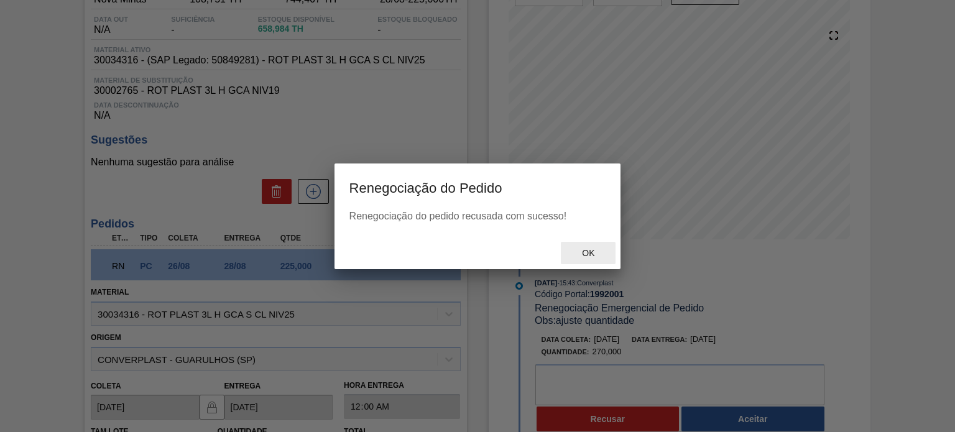
click at [584, 255] on span "Ok" at bounding box center [588, 253] width 32 height 10
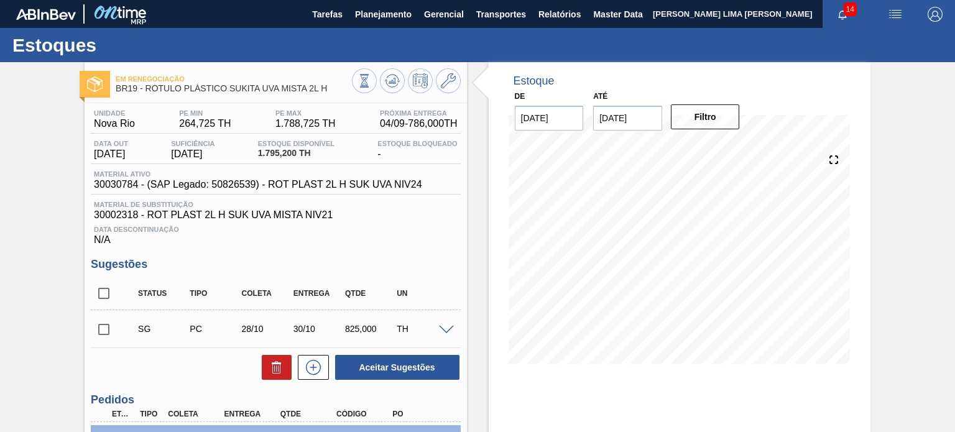
scroll to position [124, 0]
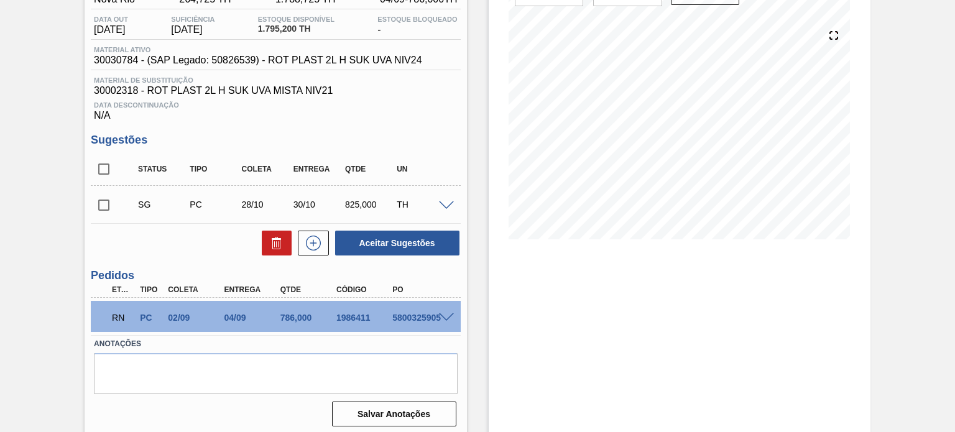
click at [440, 320] on span at bounding box center [446, 317] width 15 height 9
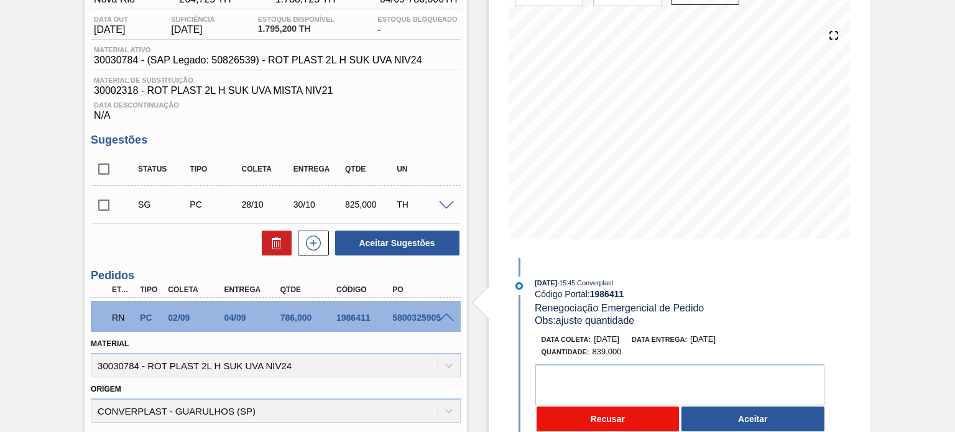
click at [641, 412] on button "Recusar" at bounding box center [607, 418] width 143 height 25
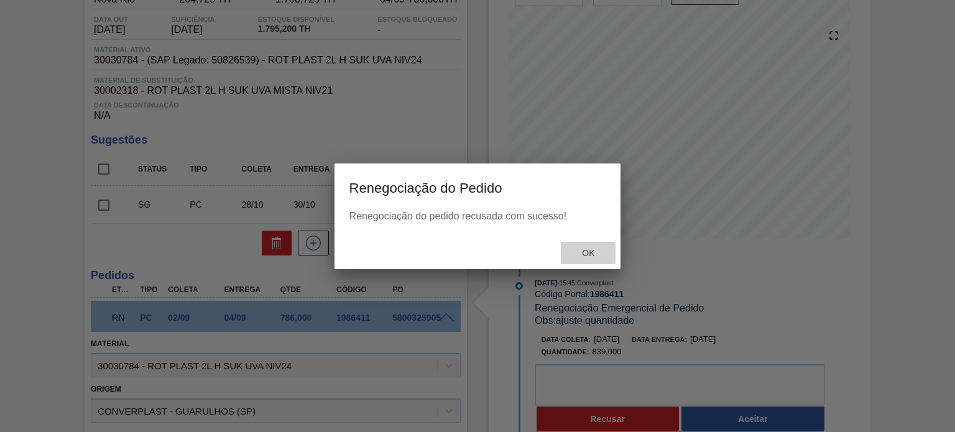
click at [589, 250] on span "Ok" at bounding box center [588, 253] width 32 height 10
